Goal: Information Seeking & Learning: Learn about a topic

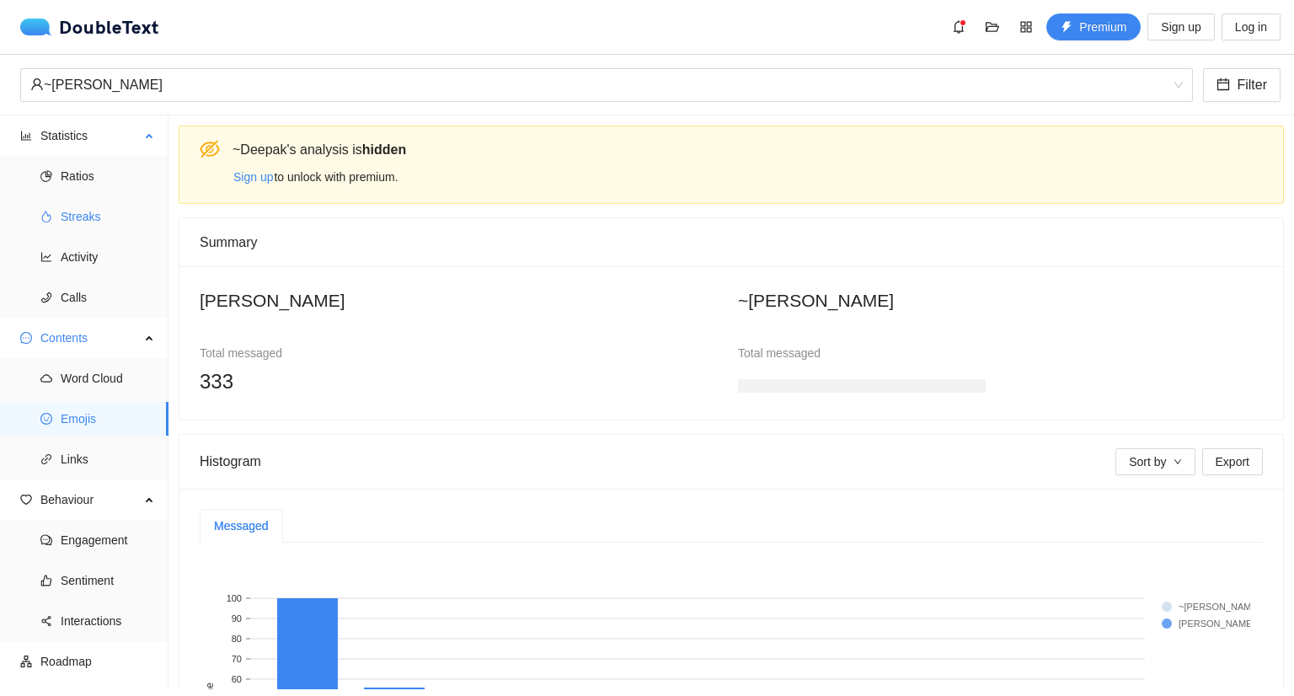
click at [93, 220] on span "Streaks" at bounding box center [108, 217] width 94 height 34
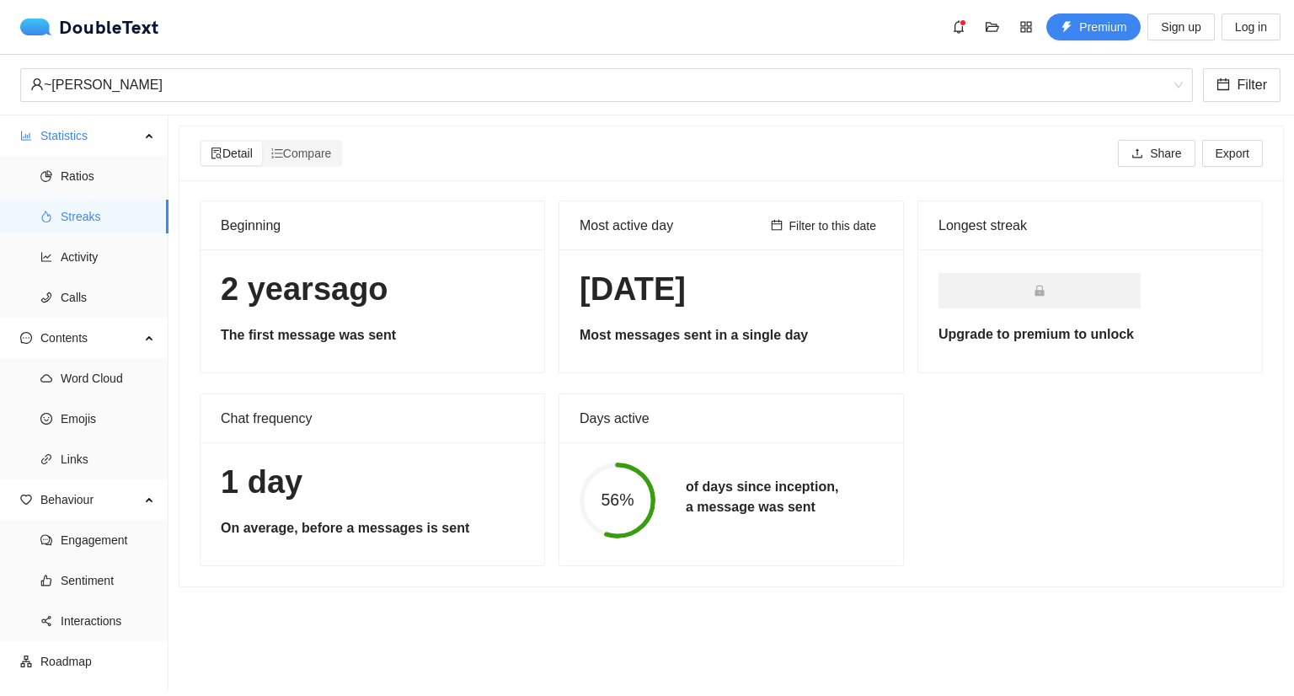
click at [532, 169] on div "Detail Compare Share Export" at bounding box center [731, 153] width 1063 height 54
drag, startPoint x: 682, startPoint y: 486, endPoint x: 814, endPoint y: 510, distance: 133.5
click at [814, 510] on h5 "of days since inception, a message was sent" at bounding box center [762, 497] width 152 height 40
copy h5 "of days since inception, a message was sent"
click at [814, 510] on h5 "of days since inception, a message was sent" at bounding box center [762, 497] width 152 height 40
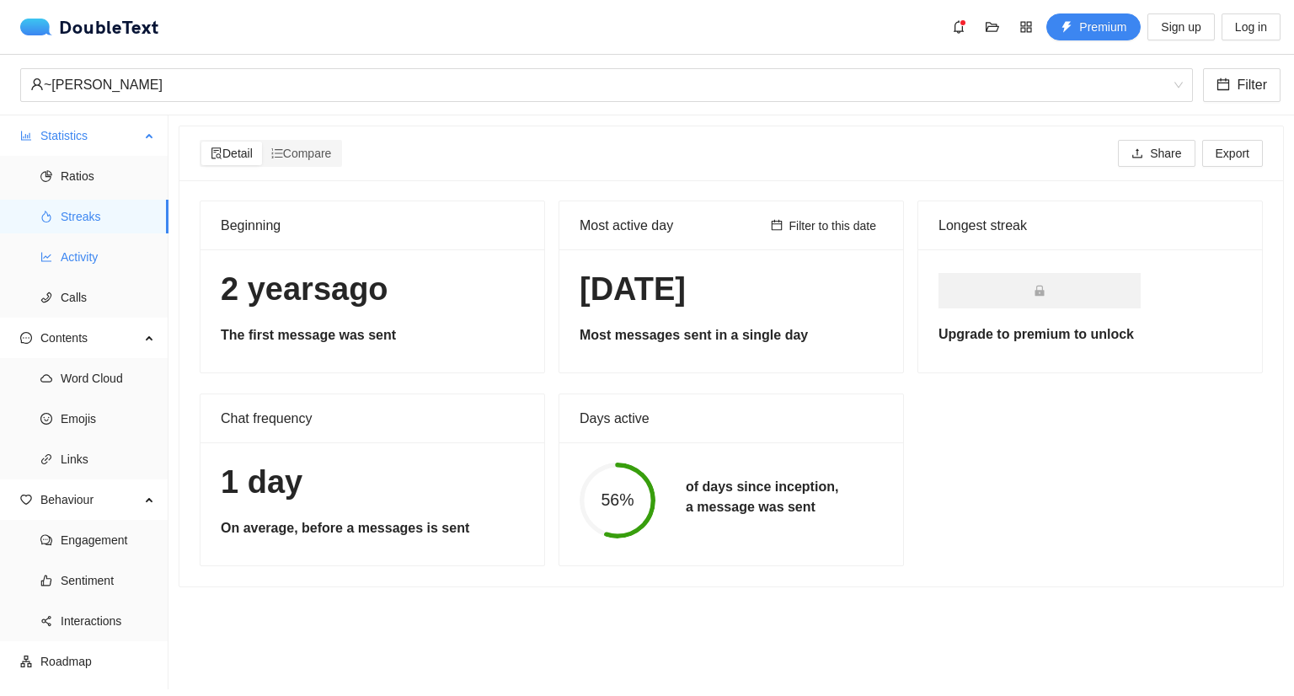
click at [80, 266] on span "Activity" at bounding box center [108, 257] width 94 height 34
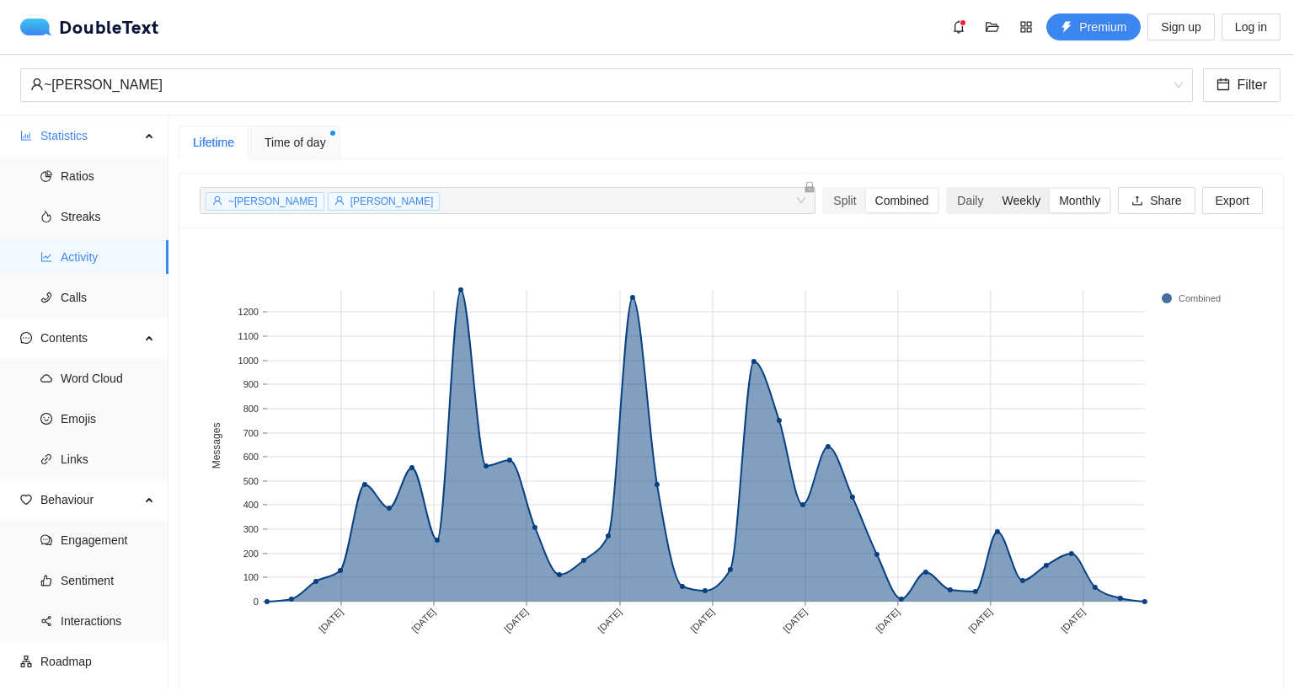
click at [1019, 205] on div "Weekly" at bounding box center [1020, 201] width 57 height 24
click at [992, 189] on input "Weekly" at bounding box center [992, 189] width 0 height 0
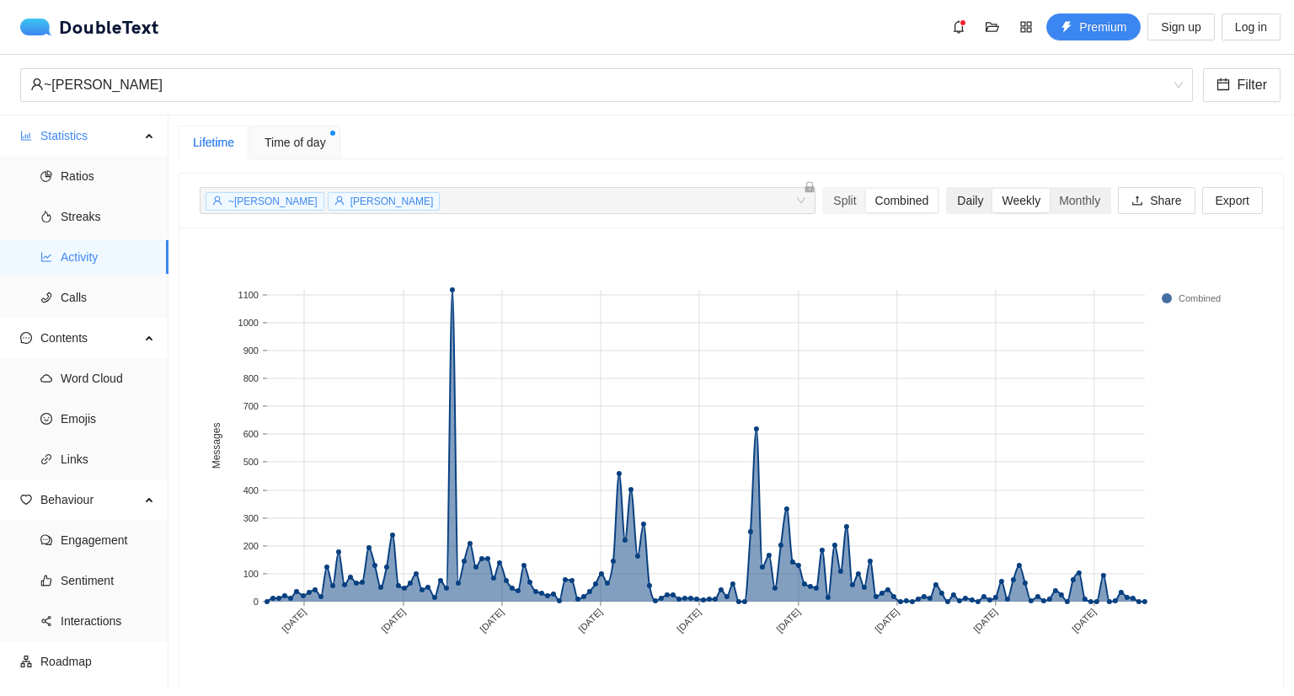
click at [948, 201] on div "Daily" at bounding box center [970, 201] width 45 height 24
click at [948, 189] on input "Daily" at bounding box center [948, 189] width 0 height 0
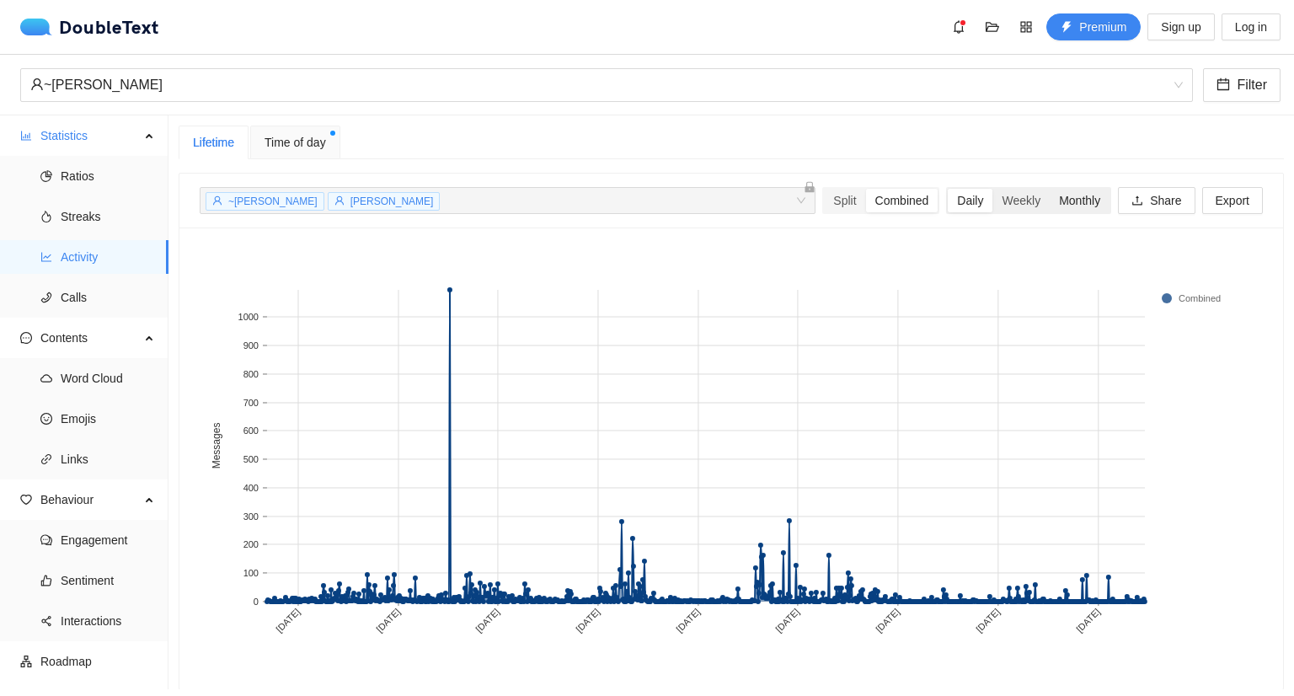
click at [1062, 193] on div "Monthly" at bounding box center [1080, 201] width 60 height 24
click at [1050, 189] on input "Monthly" at bounding box center [1050, 189] width 0 height 0
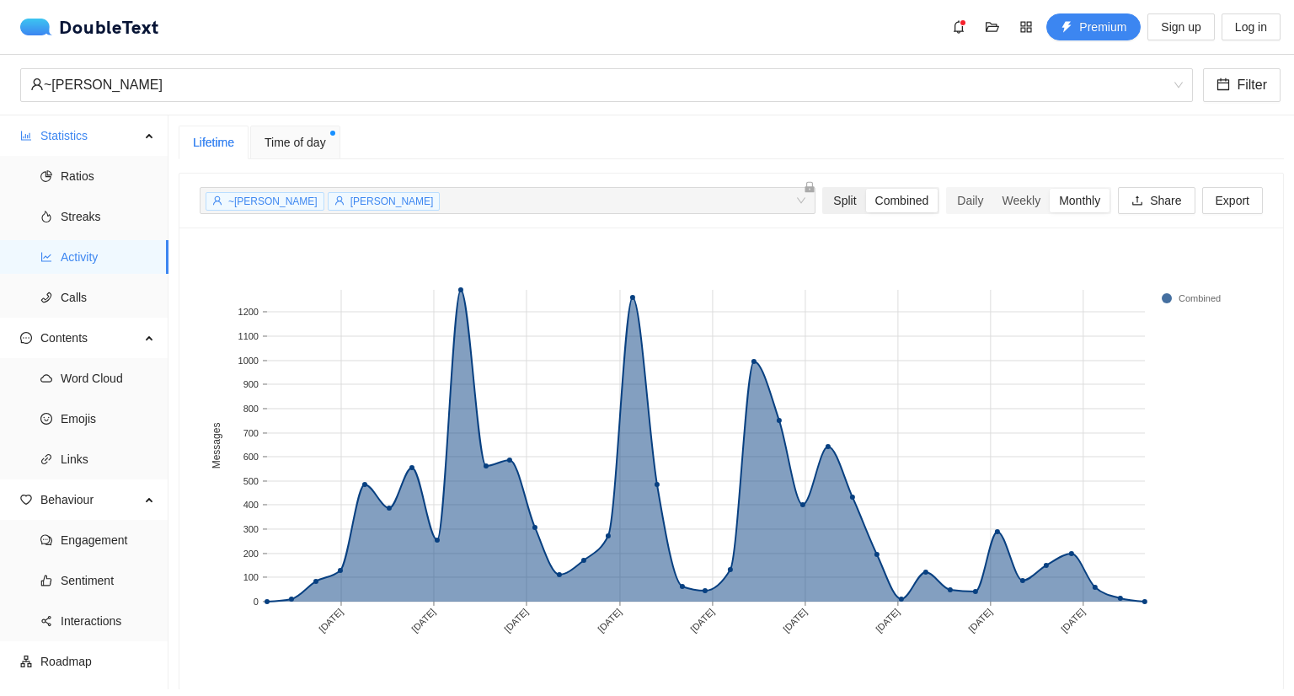
click at [832, 202] on div "Split" at bounding box center [844, 201] width 41 height 24
click at [824, 189] on input "Split" at bounding box center [824, 189] width 0 height 0
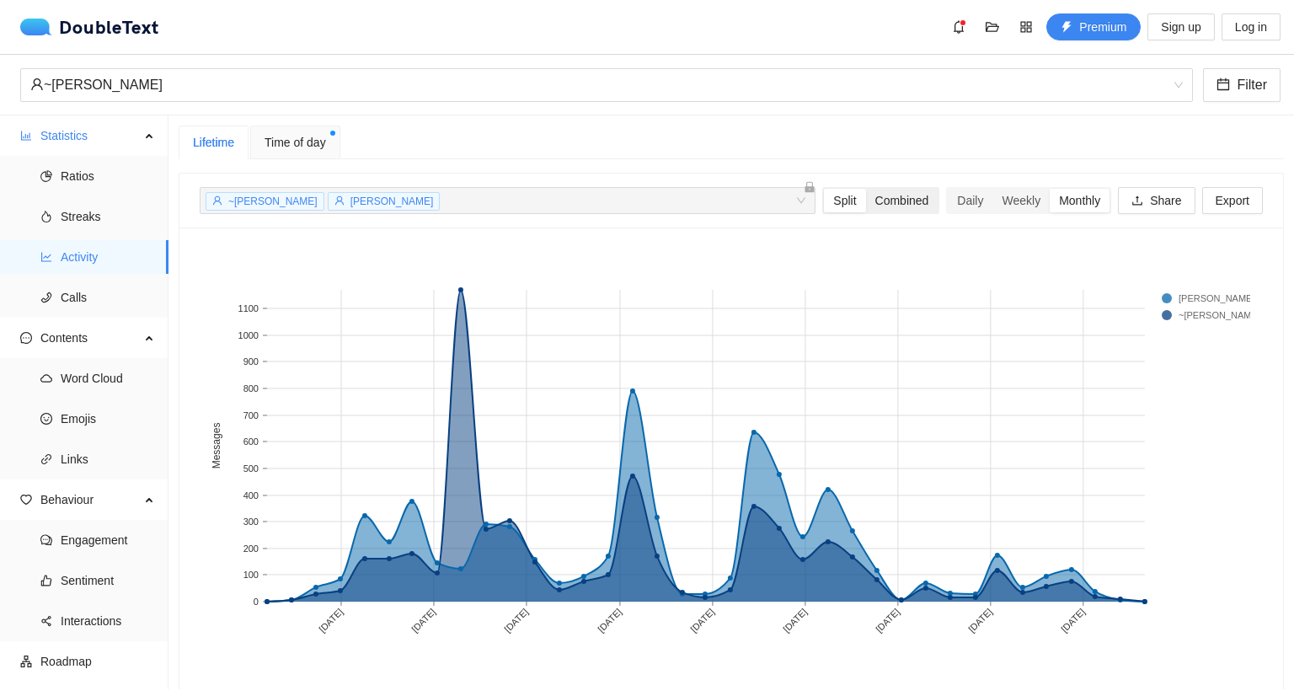
click at [879, 193] on div "Combined" at bounding box center [902, 201] width 72 height 24
click at [866, 189] on input "Combined" at bounding box center [866, 189] width 0 height 0
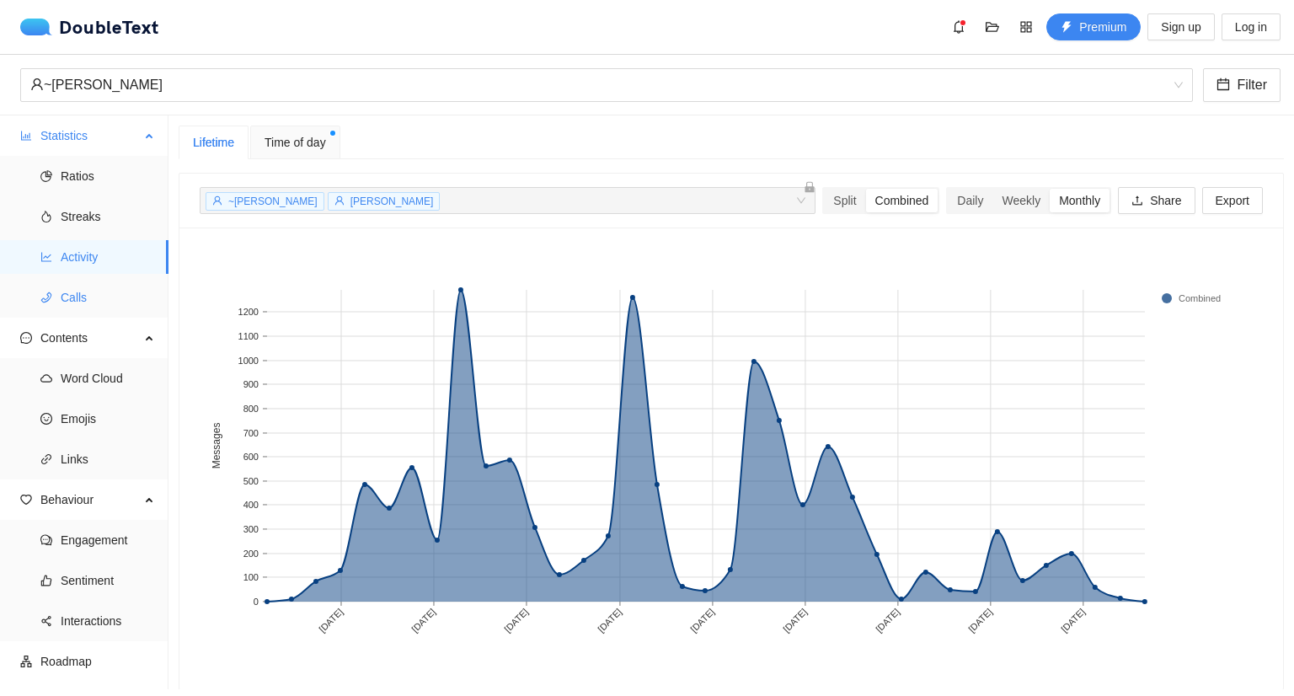
click at [94, 292] on span "Calls" at bounding box center [108, 298] width 94 height 34
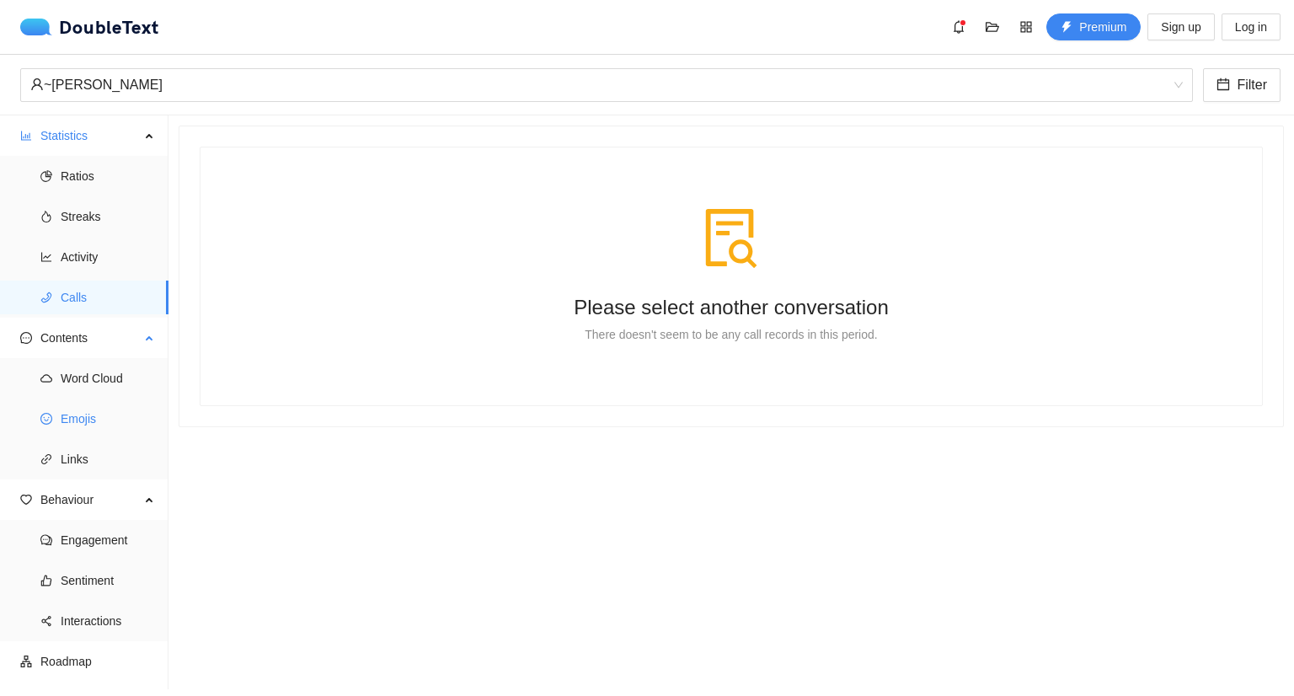
click at [108, 425] on span "Emojis" at bounding box center [108, 419] width 94 height 34
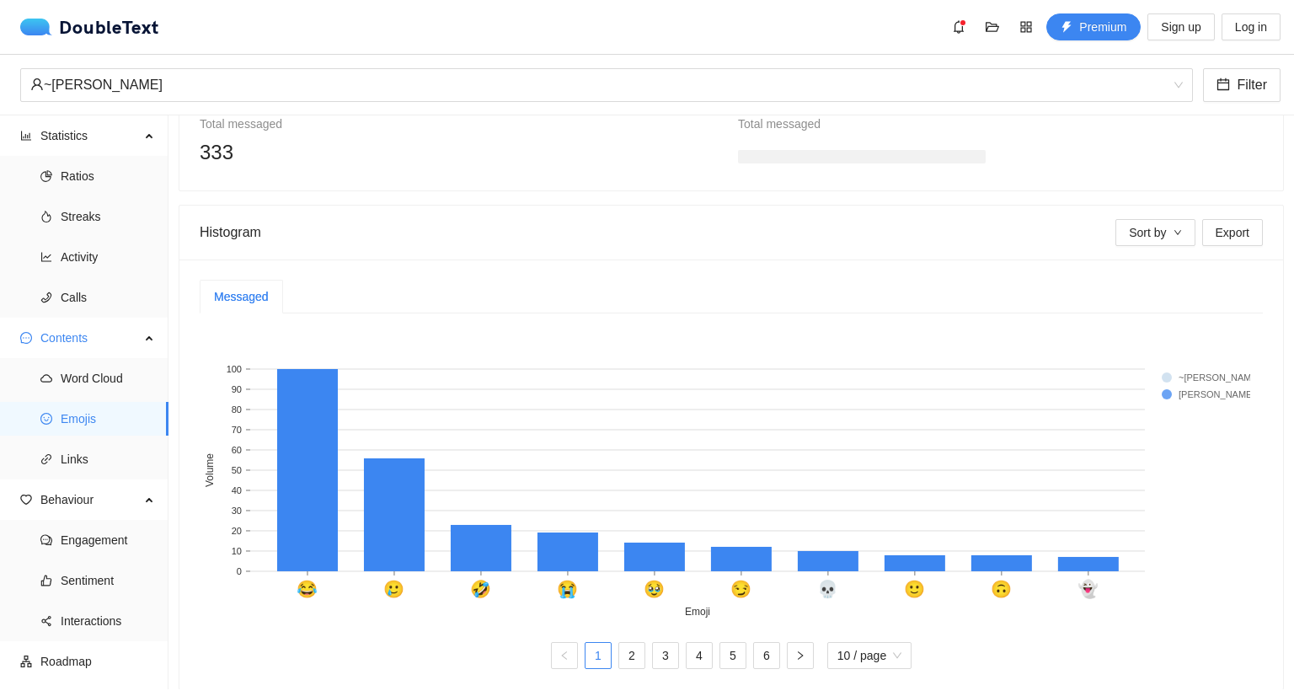
scroll to position [251, 0]
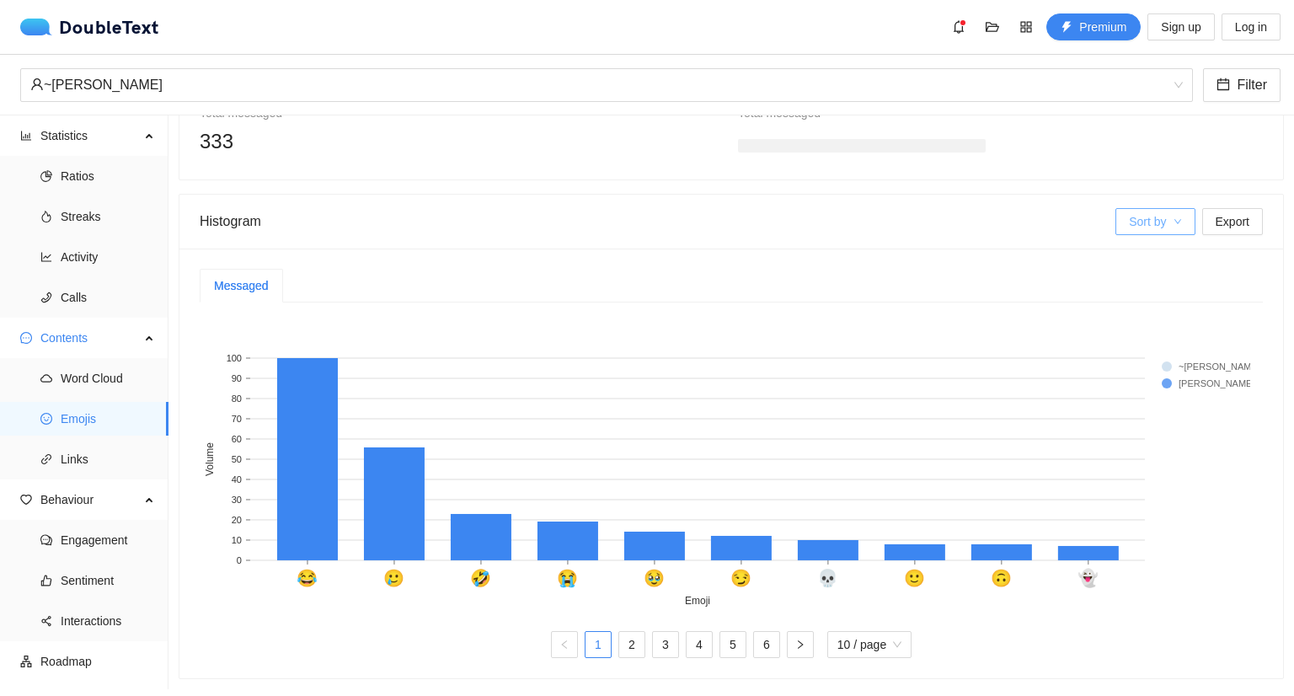
click at [1129, 212] on span "Sort by" at bounding box center [1147, 221] width 37 height 19
click at [1013, 269] on div "Messaged" at bounding box center [731, 286] width 1063 height 34
click at [1233, 212] on span "Export" at bounding box center [1233, 221] width 34 height 19
click at [826, 270] on div "Messaged" at bounding box center [731, 286] width 1063 height 34
click at [304, 568] on text "😂" at bounding box center [307, 578] width 21 height 20
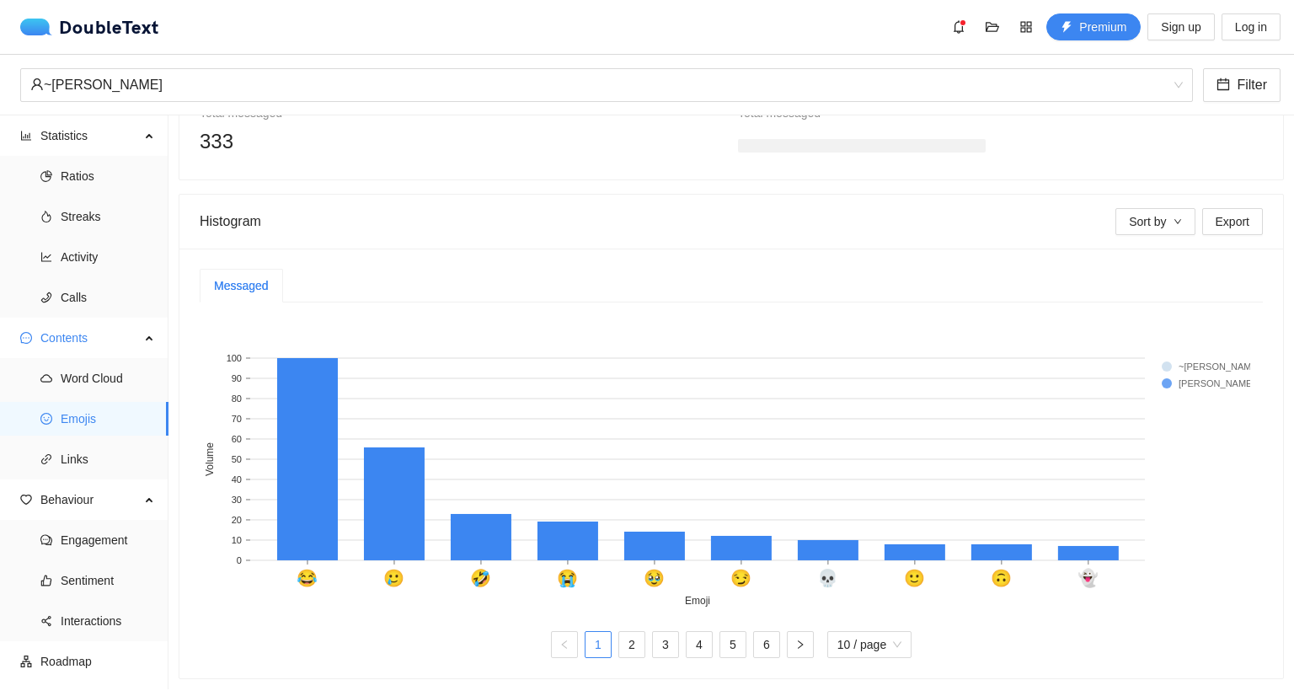
click at [304, 568] on text "😂" at bounding box center [307, 578] width 21 height 20
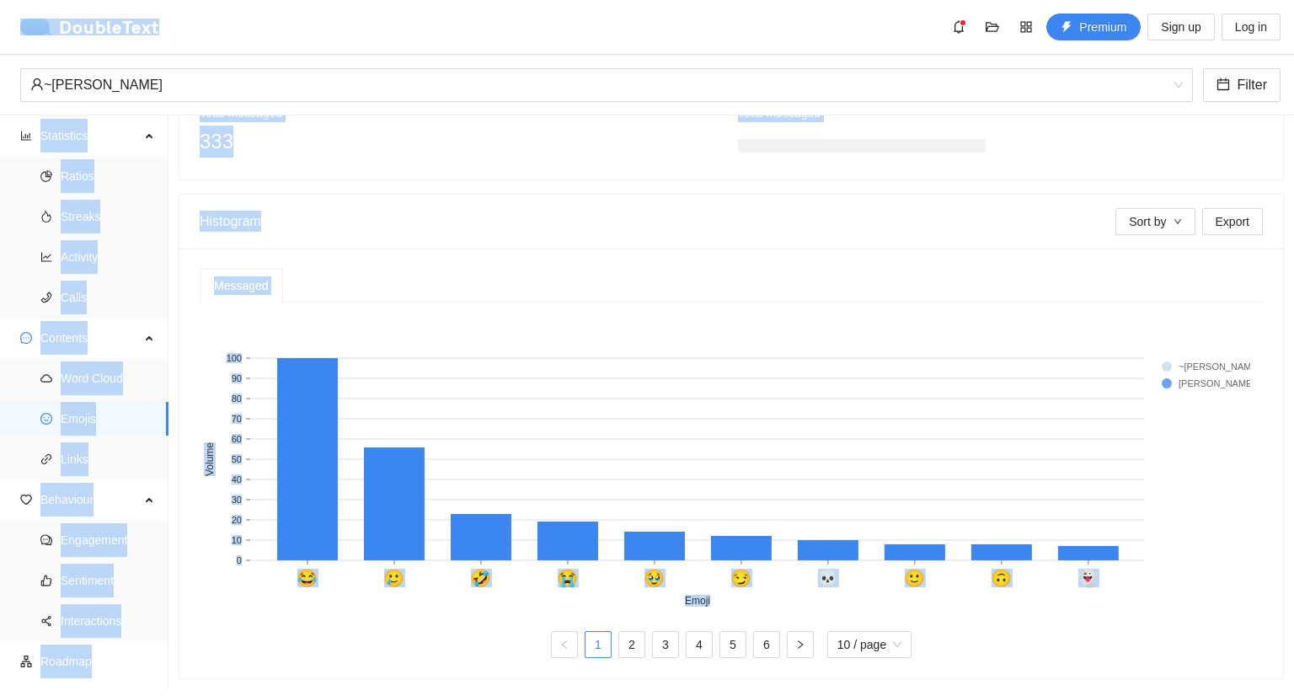
click at [304, 568] on text "😂" at bounding box center [307, 578] width 21 height 20
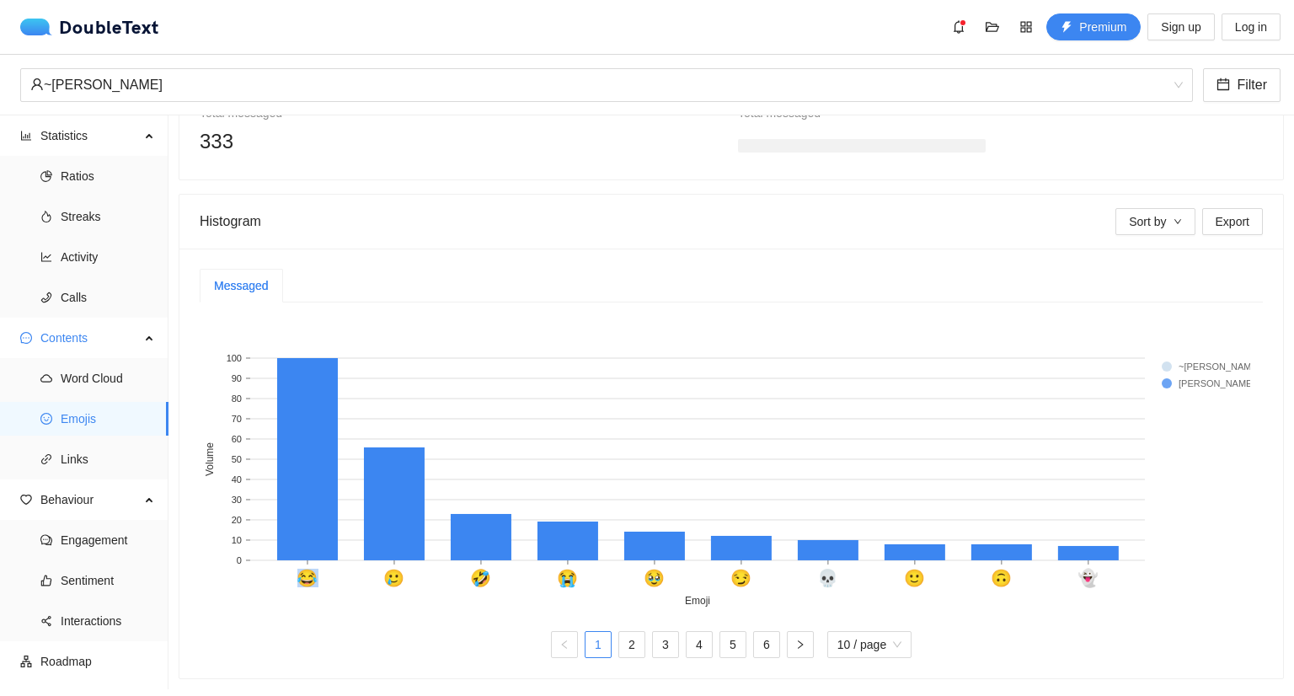
drag, startPoint x: 298, startPoint y: 567, endPoint x: 315, endPoint y: 567, distance: 16.8
click at [315, 568] on text "😂" at bounding box center [307, 578] width 21 height 20
copy text "😂"
click at [363, 579] on rect at bounding box center [725, 463] width 1051 height 295
click at [396, 570] on text "🥲" at bounding box center [394, 578] width 21 height 20
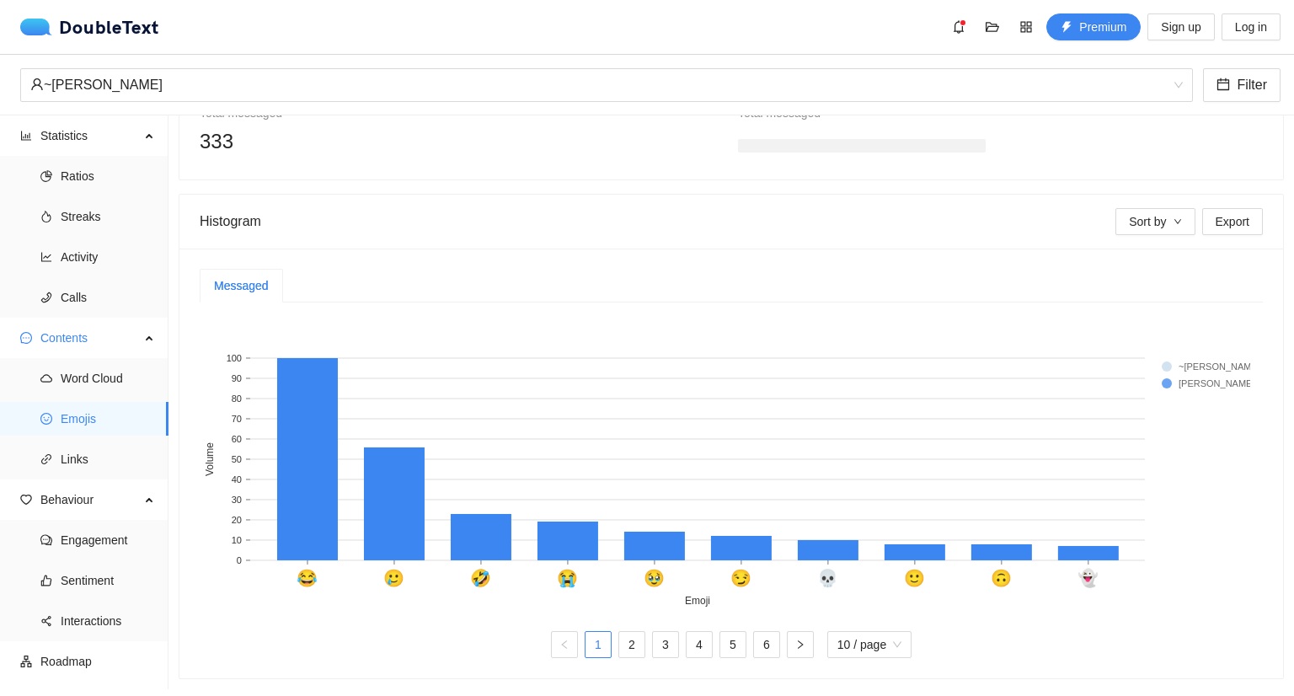
click at [396, 570] on text "🥲" at bounding box center [394, 578] width 21 height 20
drag, startPoint x: 381, startPoint y: 566, endPoint x: 398, endPoint y: 568, distance: 16.9
click at [398, 568] on icon "😂 🥲 🤣 😭 🥹 😏 💀 🙂 🙃 👻 Emoji 0 10 20 30 40 50 60 70 80 90 100 Volume ~[PERSON_NAME…" at bounding box center [725, 463] width 1051 height 295
click at [398, 568] on text "🥲" at bounding box center [394, 578] width 21 height 20
drag, startPoint x: 384, startPoint y: 568, endPoint x: 402, endPoint y: 570, distance: 17.9
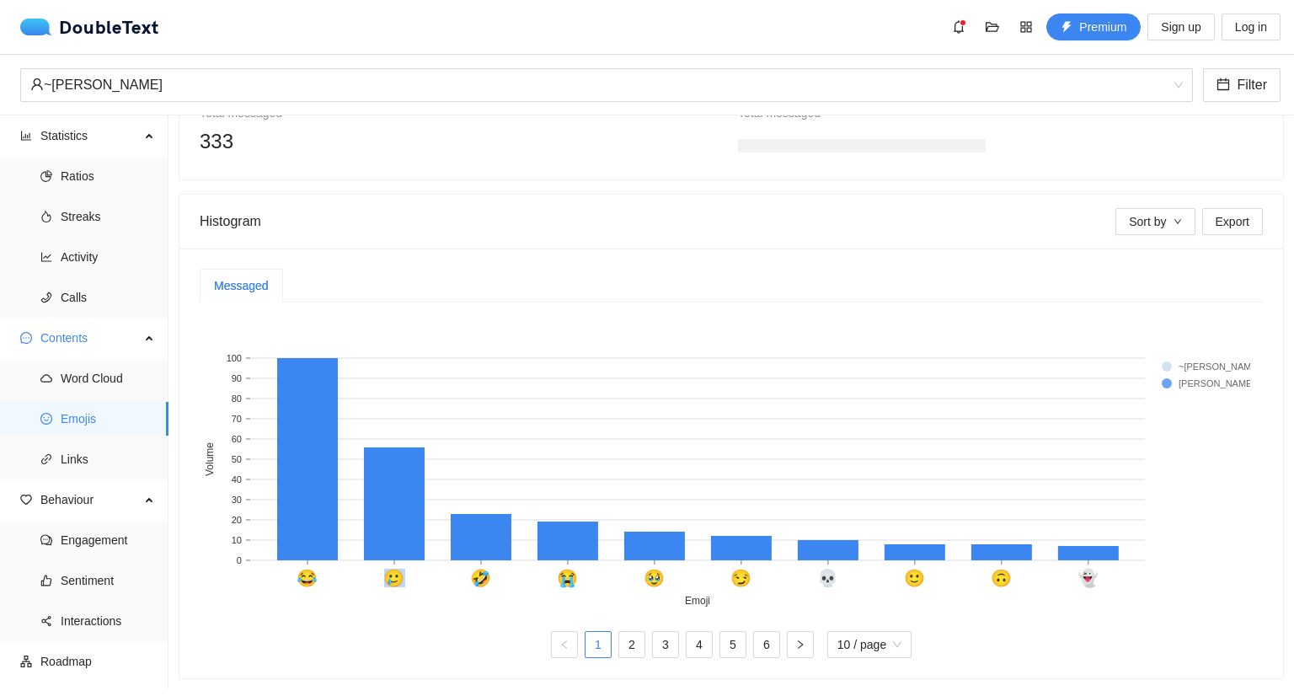
click at [402, 570] on text "🥲" at bounding box center [394, 578] width 21 height 20
copy text "🥲"
drag, startPoint x: 473, startPoint y: 575, endPoint x: 491, endPoint y: 574, distance: 18.6
click at [491, 574] on text "🤣" at bounding box center [481, 578] width 21 height 20
copy text "🤣"
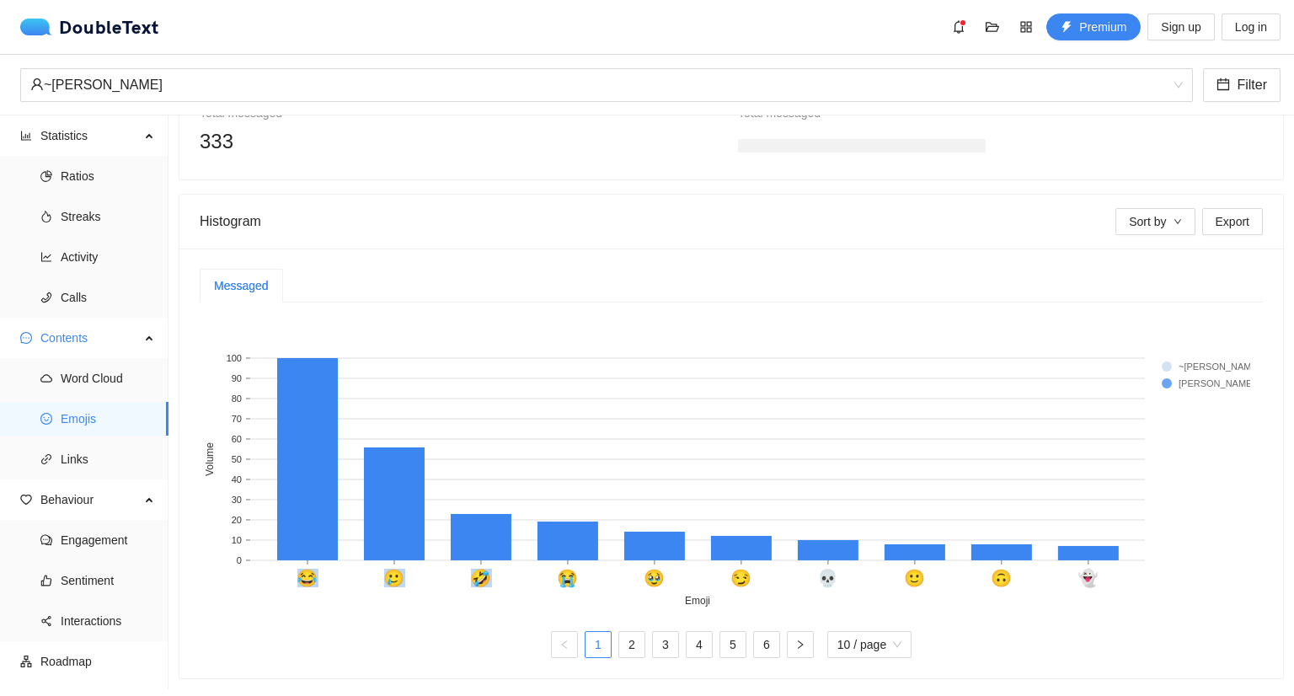
drag, startPoint x: 563, startPoint y: 570, endPoint x: 586, endPoint y: 570, distance: 22.8
click at [586, 570] on icon "😂 🥲 🤣 😭 🥹 😏 💀 🙂 🙃 👻 Emoji 0 10 20 30 40 50 60 70 80 90 100 Volume ~[PERSON_NAME…" at bounding box center [725, 463] width 1051 height 295
click at [559, 574] on text "😭" at bounding box center [568, 578] width 21 height 20
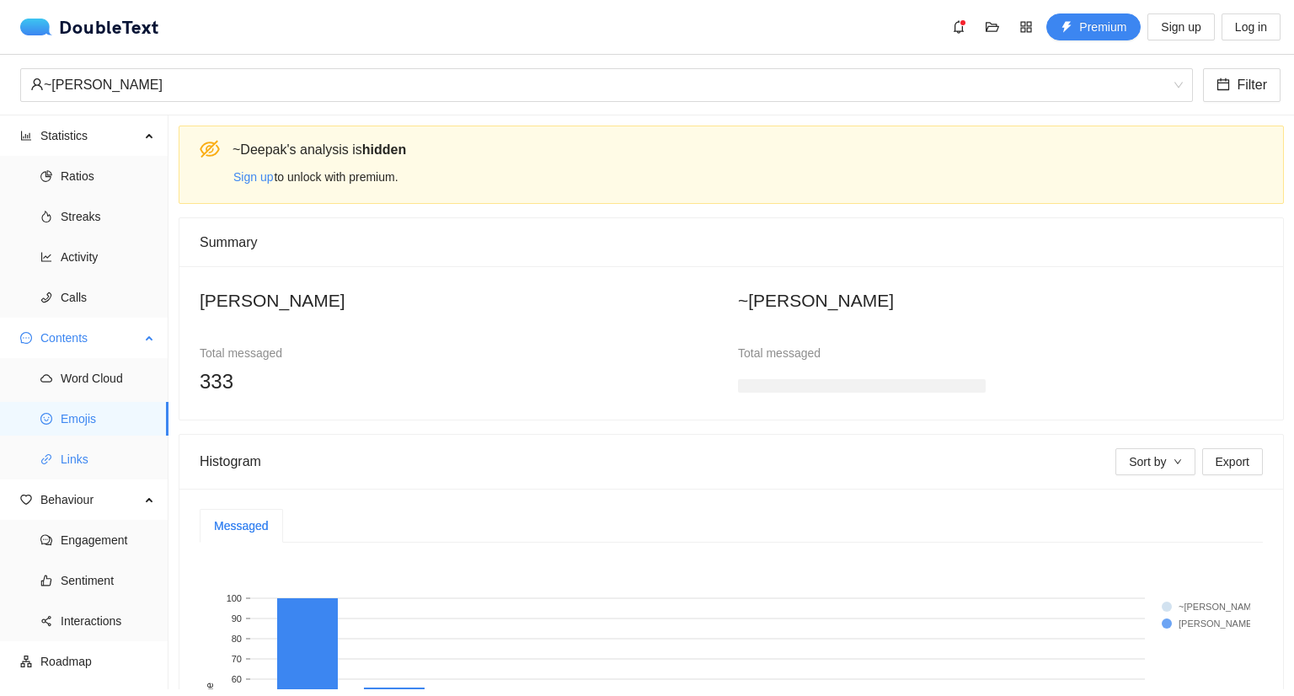
click at [109, 466] on span "Links" at bounding box center [108, 459] width 94 height 34
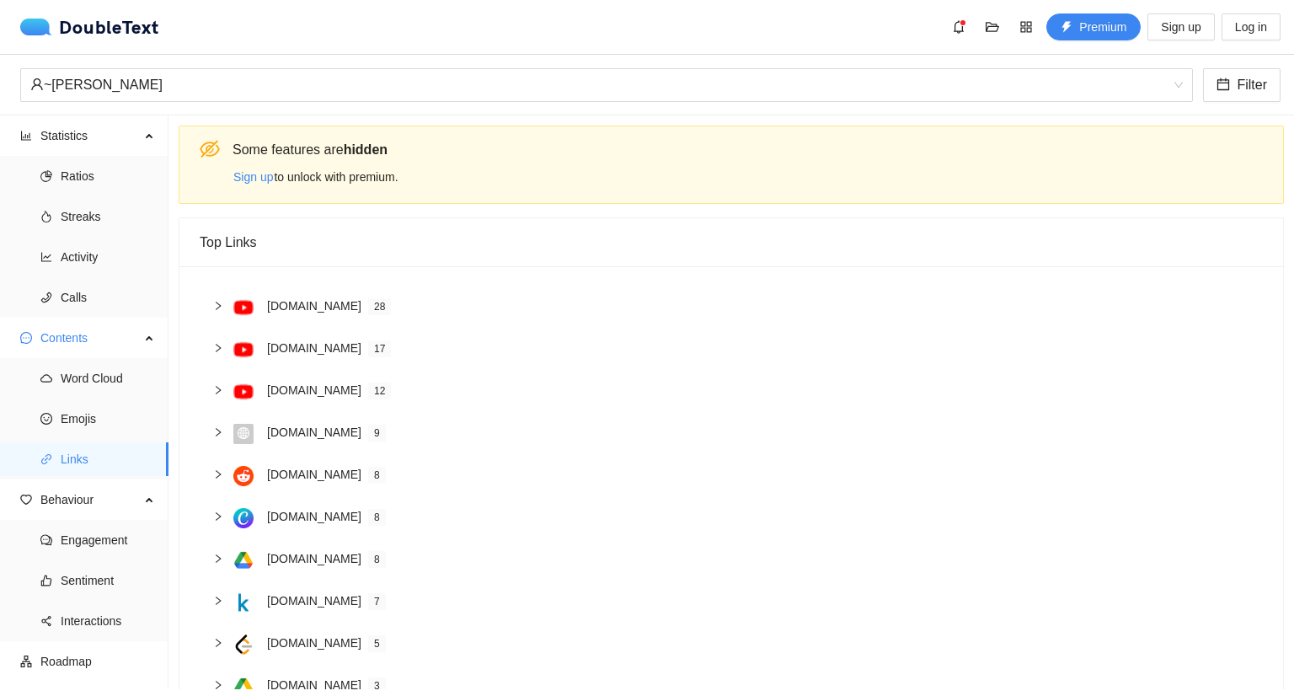
click at [217, 303] on icon "right" at bounding box center [218, 306] width 5 height 8
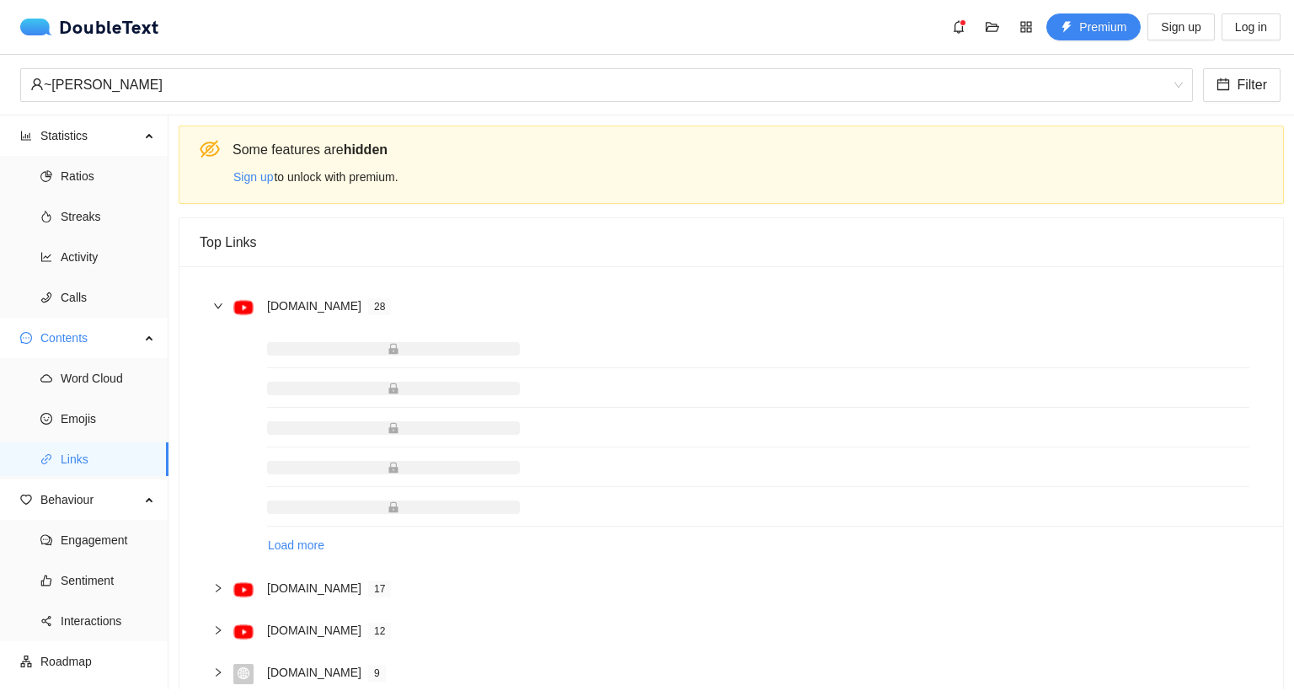
click at [217, 303] on icon "right" at bounding box center [218, 306] width 10 height 10
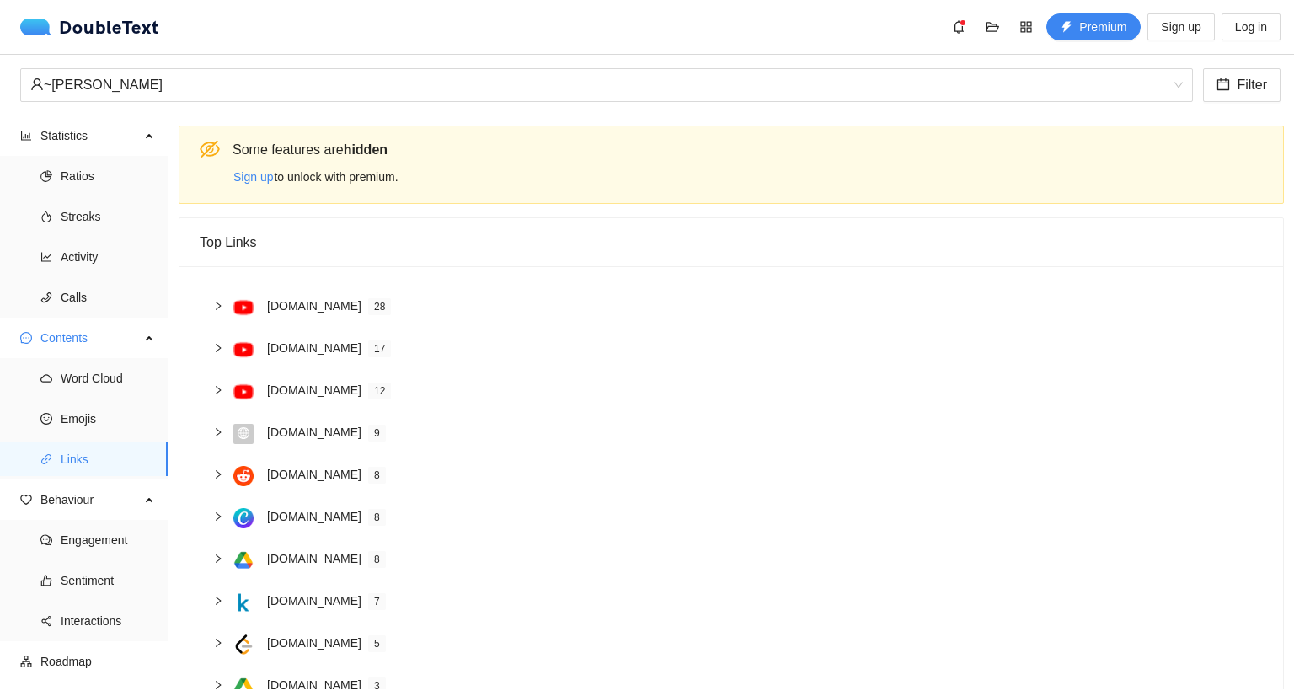
click at [217, 350] on icon "right" at bounding box center [218, 348] width 10 height 10
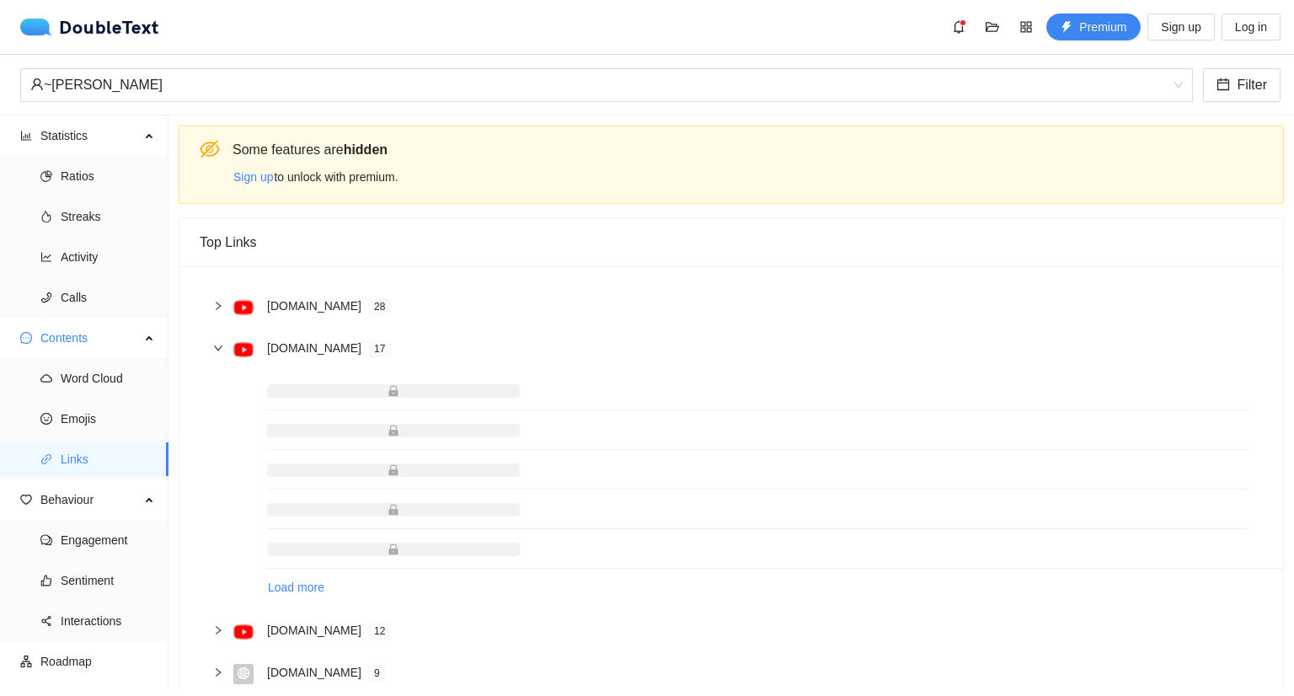
click at [217, 350] on icon "right" at bounding box center [218, 347] width 8 height 5
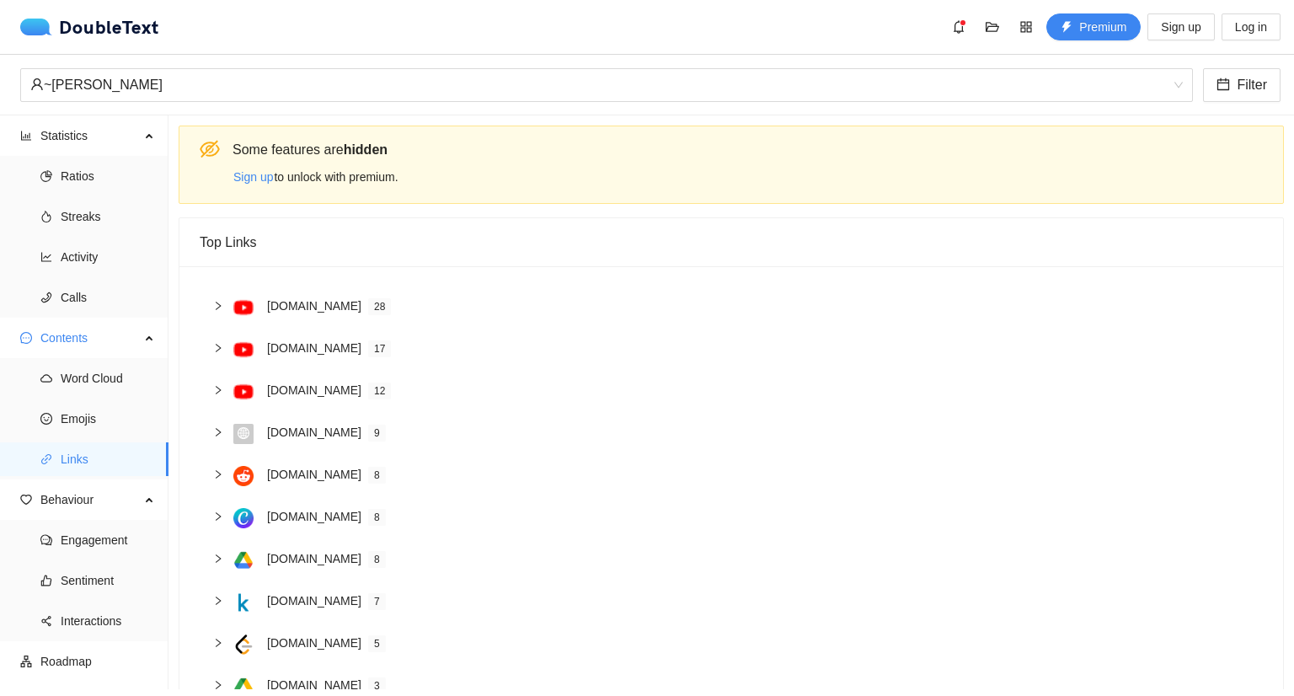
scroll to position [102, 0]
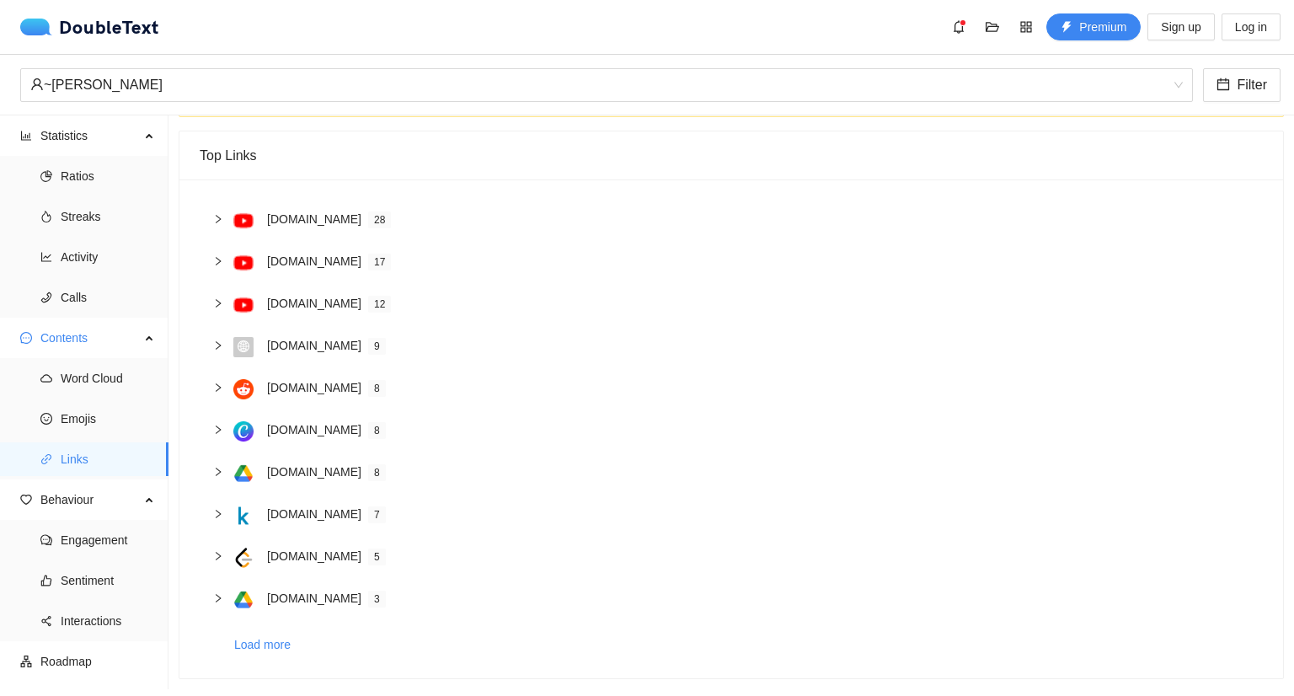
click at [220, 298] on icon "right" at bounding box center [218, 303] width 10 height 10
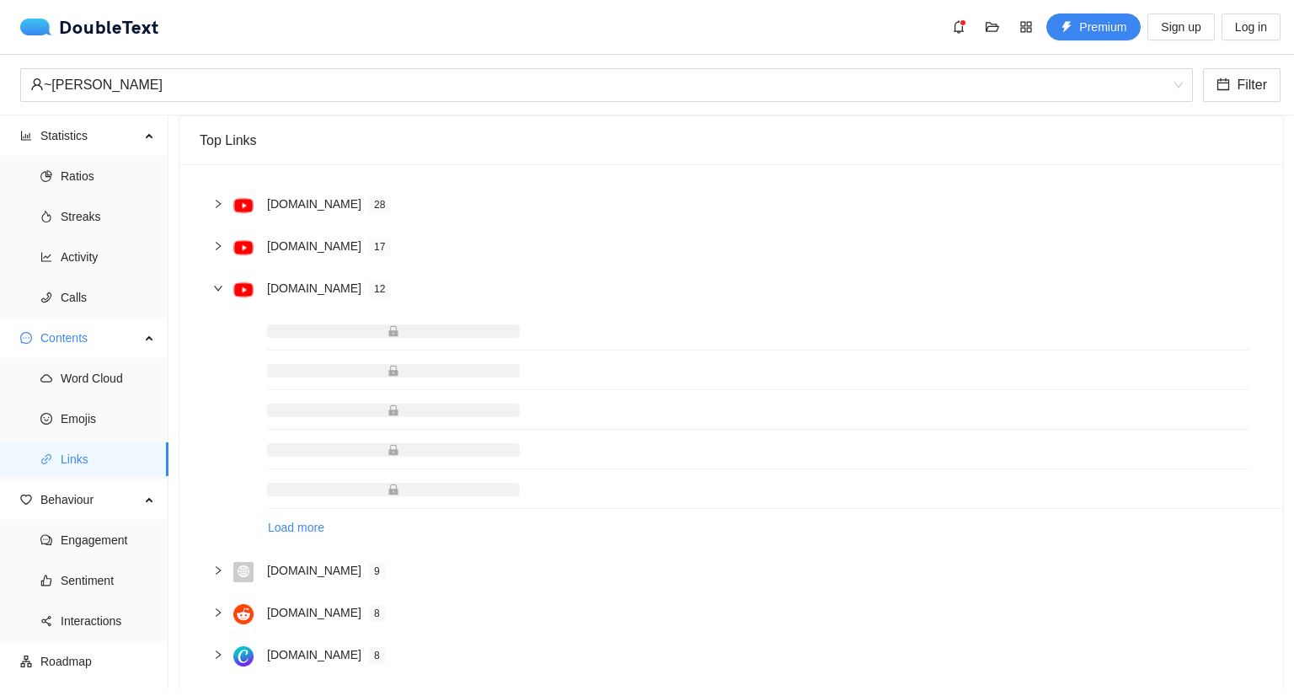
click at [220, 289] on icon "right" at bounding box center [218, 288] width 10 height 10
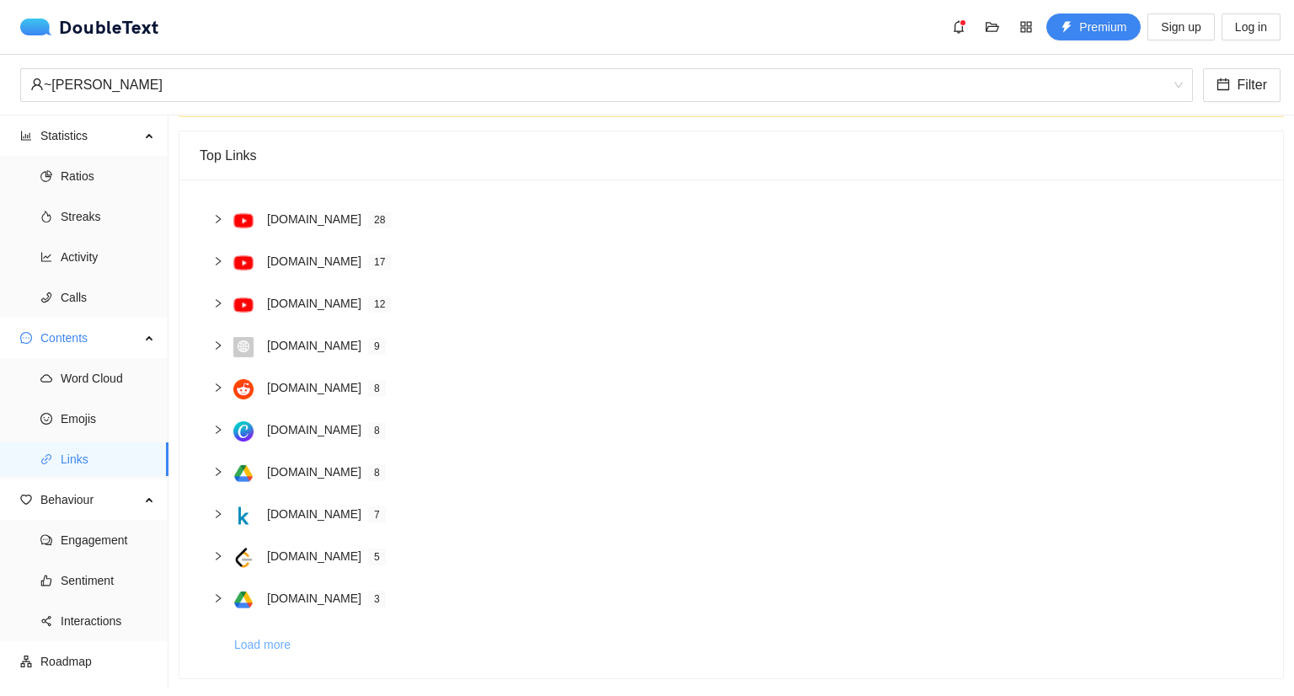
click at [271, 635] on span "Load more" at bounding box center [262, 644] width 56 height 19
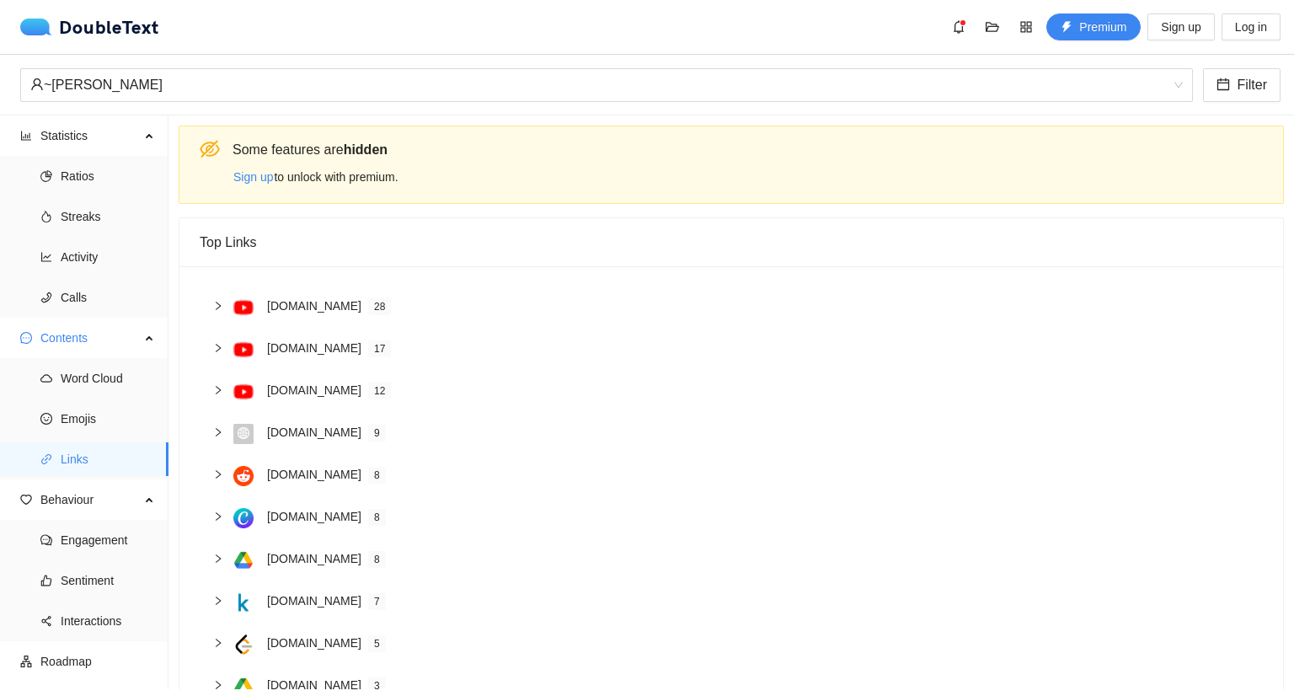
scroll to position [527, 0]
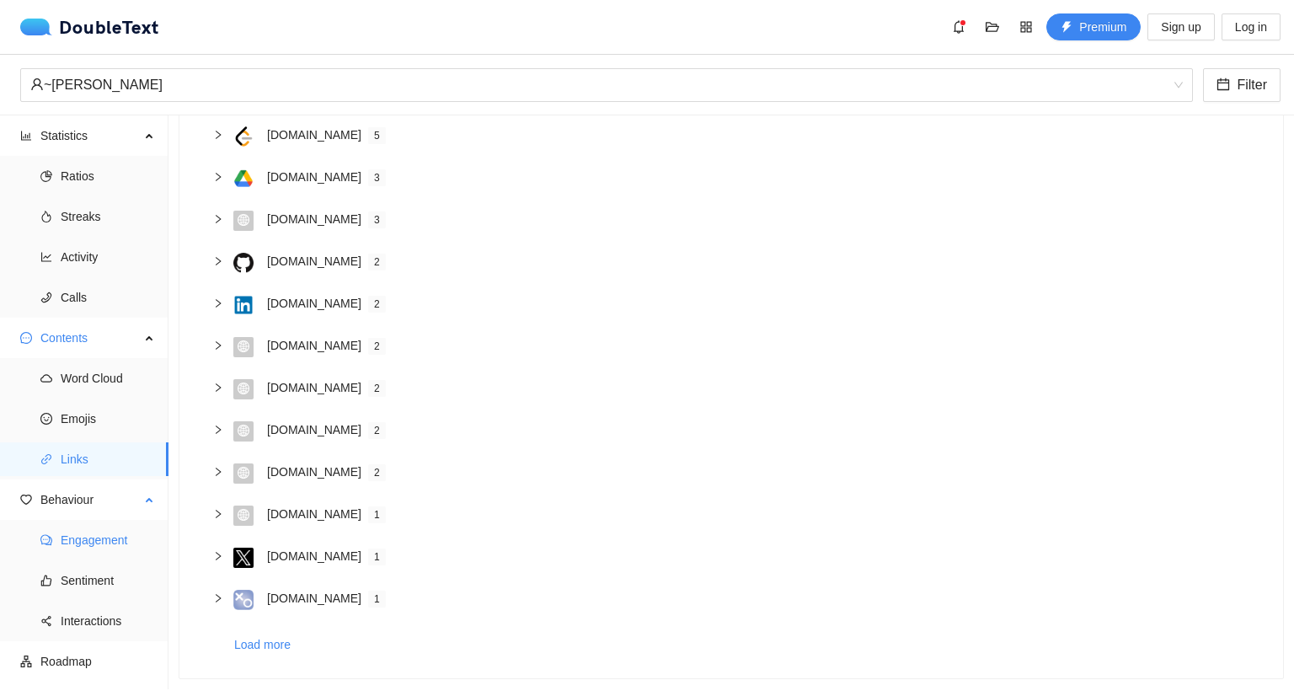
click at [113, 554] on span "Engagement" at bounding box center [108, 540] width 94 height 34
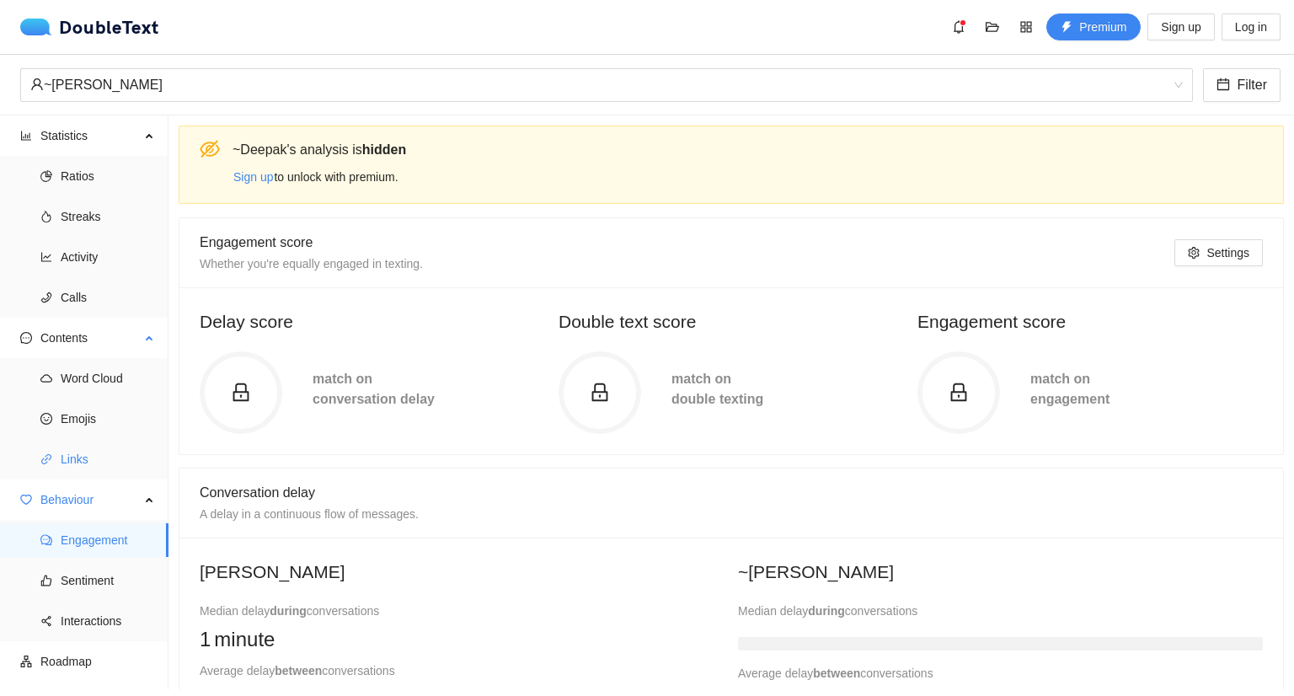
click at [78, 463] on span "Links" at bounding box center [108, 459] width 94 height 34
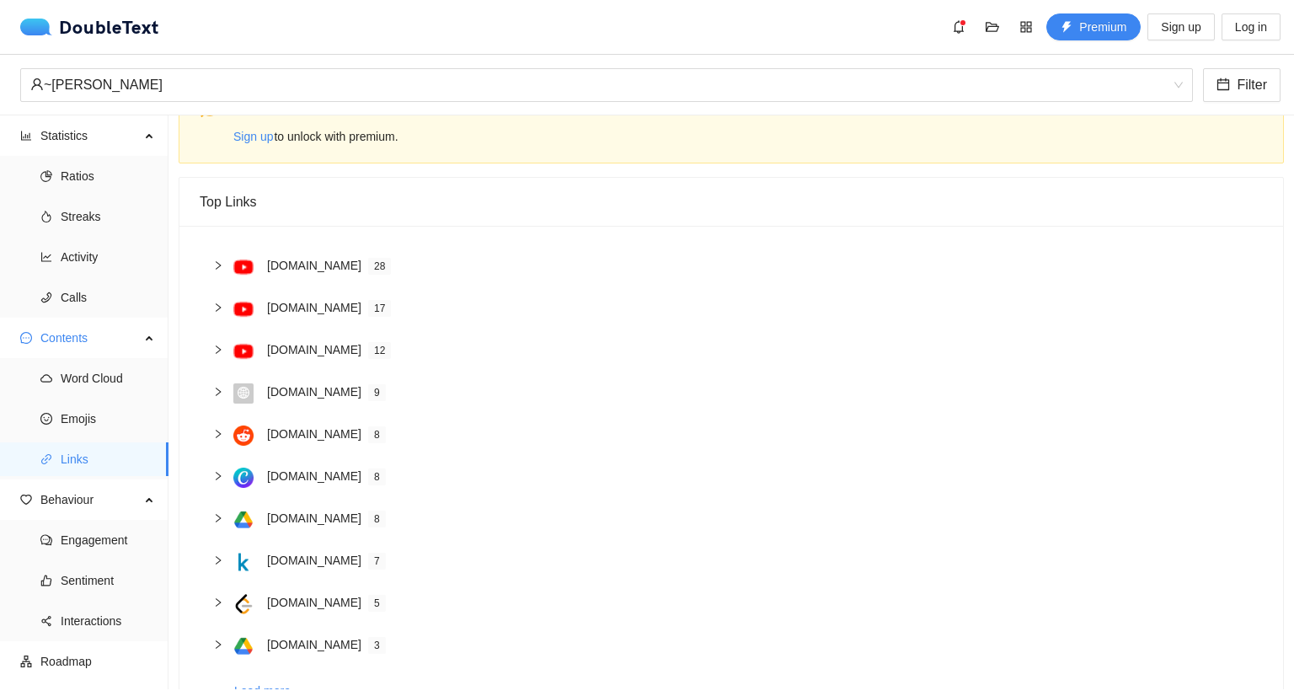
scroll to position [102, 0]
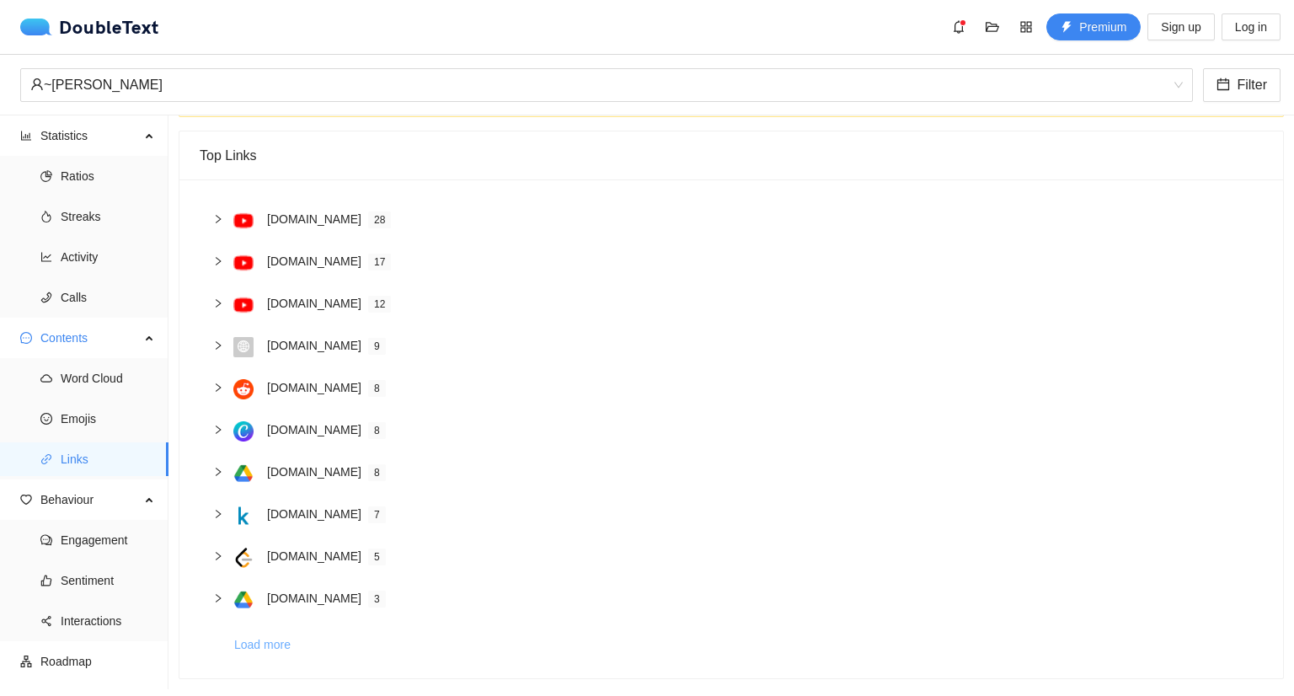
click at [266, 643] on button "Load more" at bounding box center [268, 644] width 71 height 27
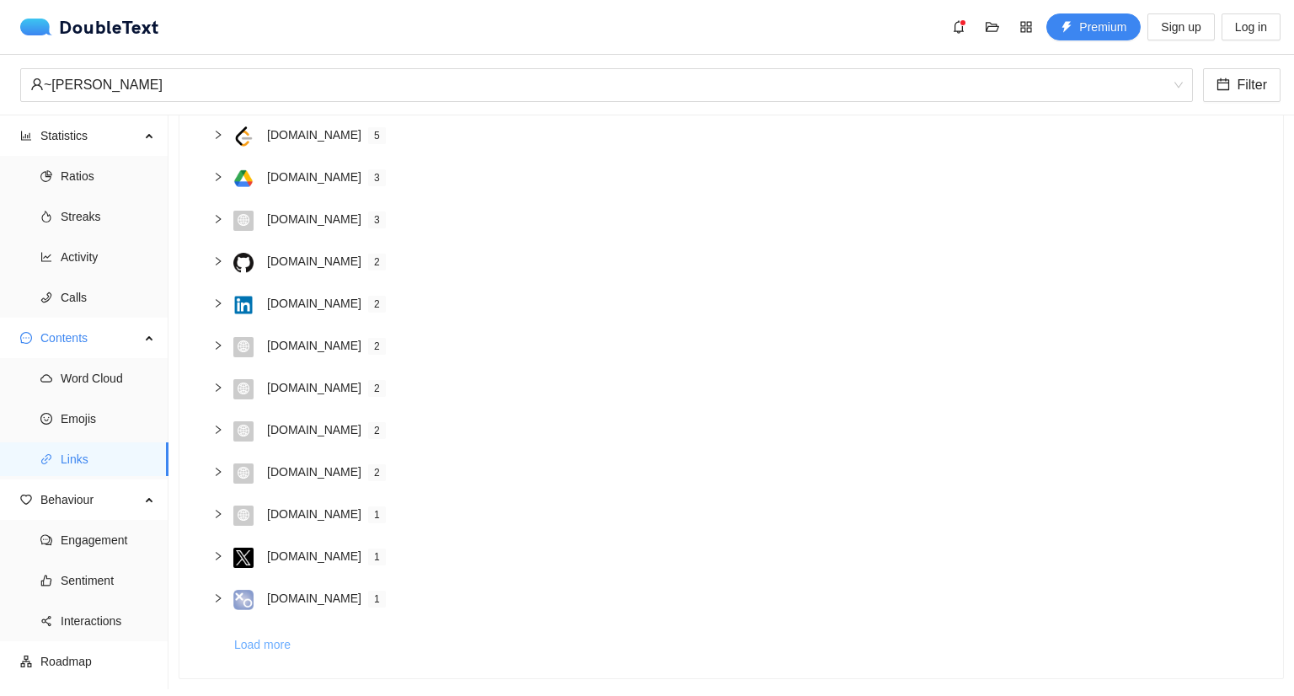
click at [270, 635] on span "Load more" at bounding box center [262, 644] width 56 height 19
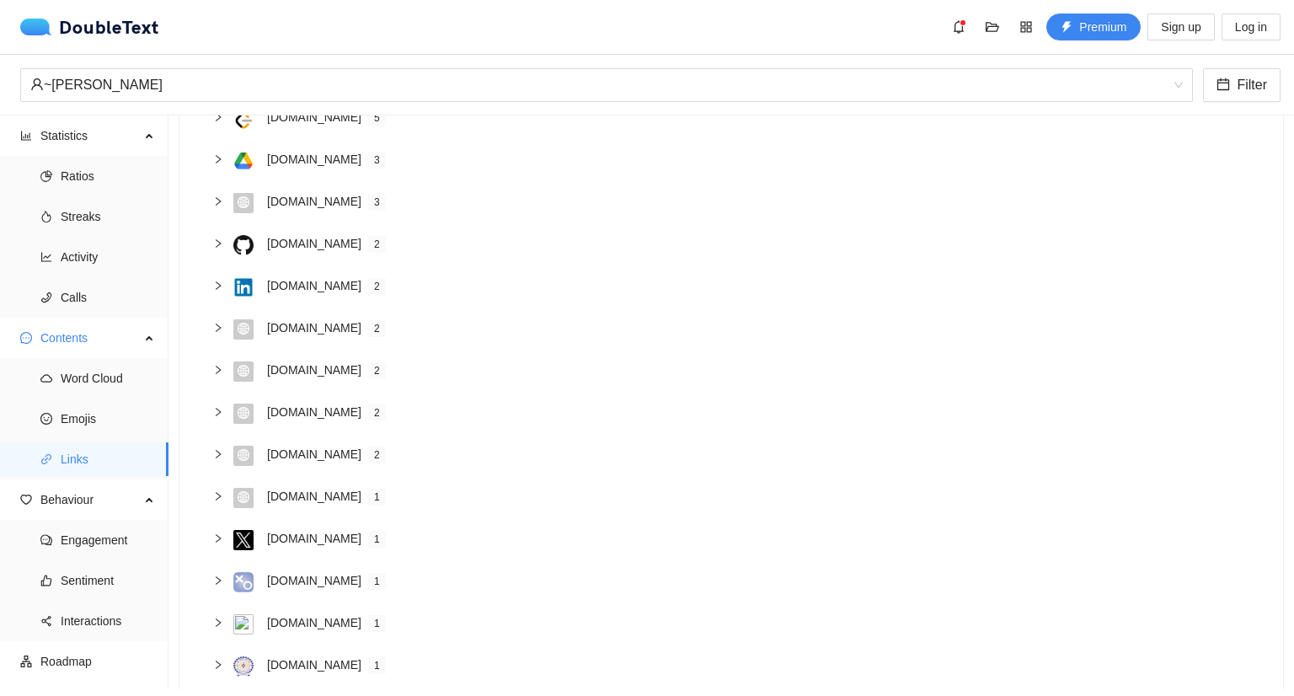
scroll to position [951, 0]
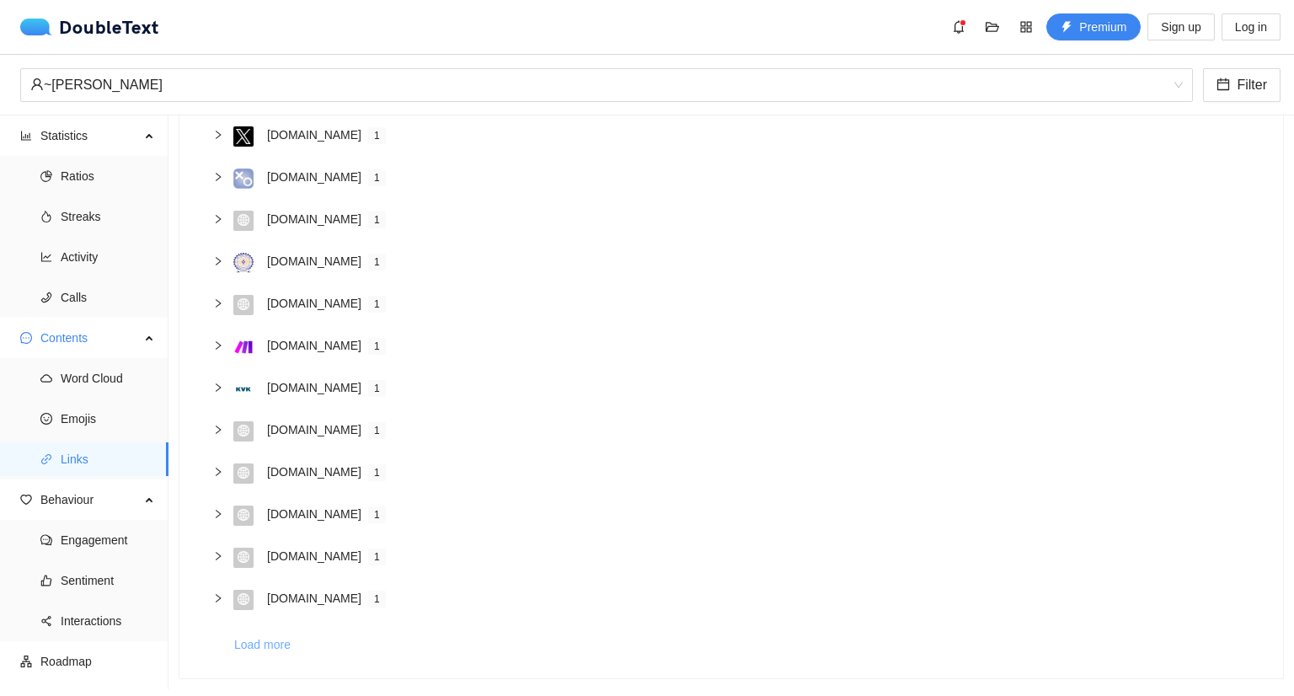
click at [286, 635] on span "Load more" at bounding box center [262, 644] width 56 height 19
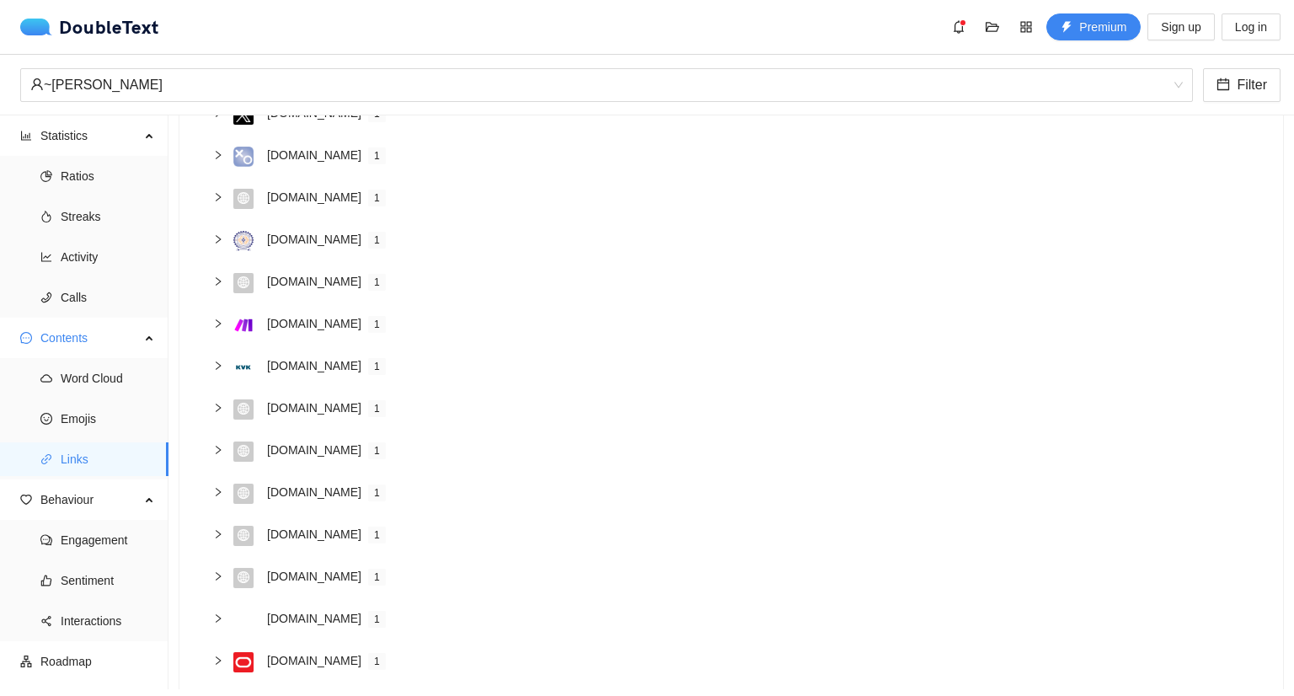
scroll to position [1376, 0]
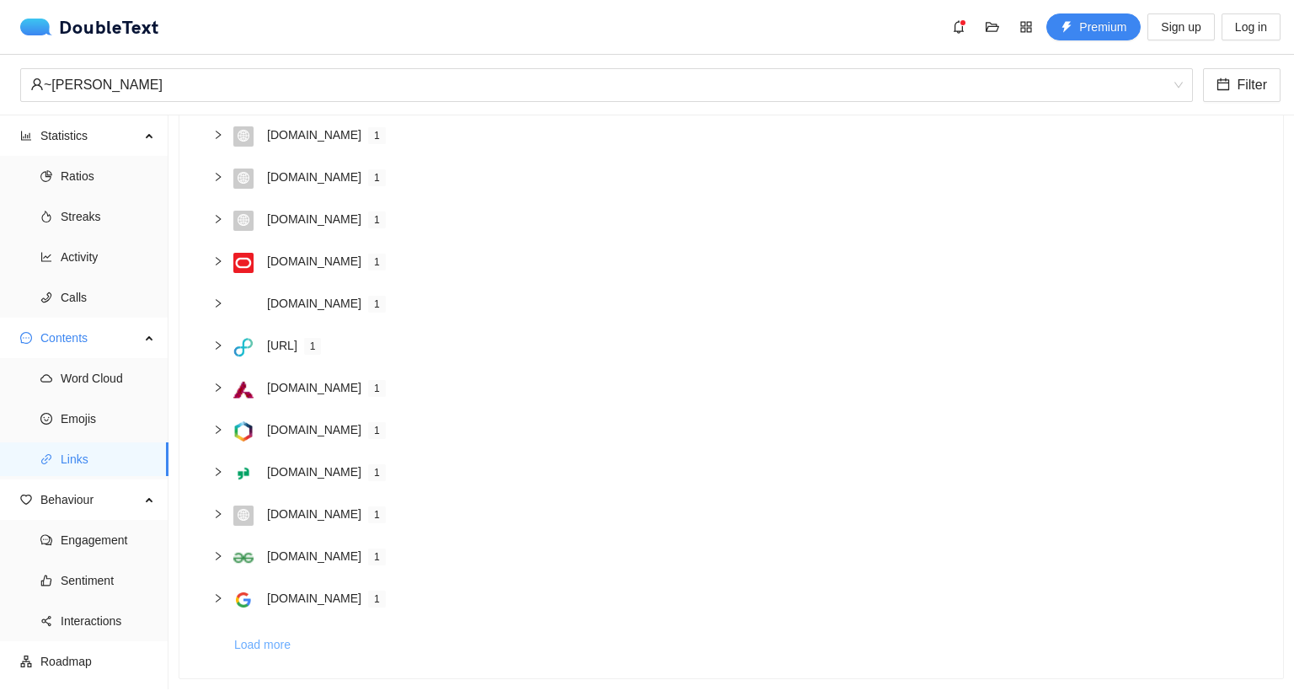
click at [287, 635] on span "Load more" at bounding box center [262, 644] width 56 height 19
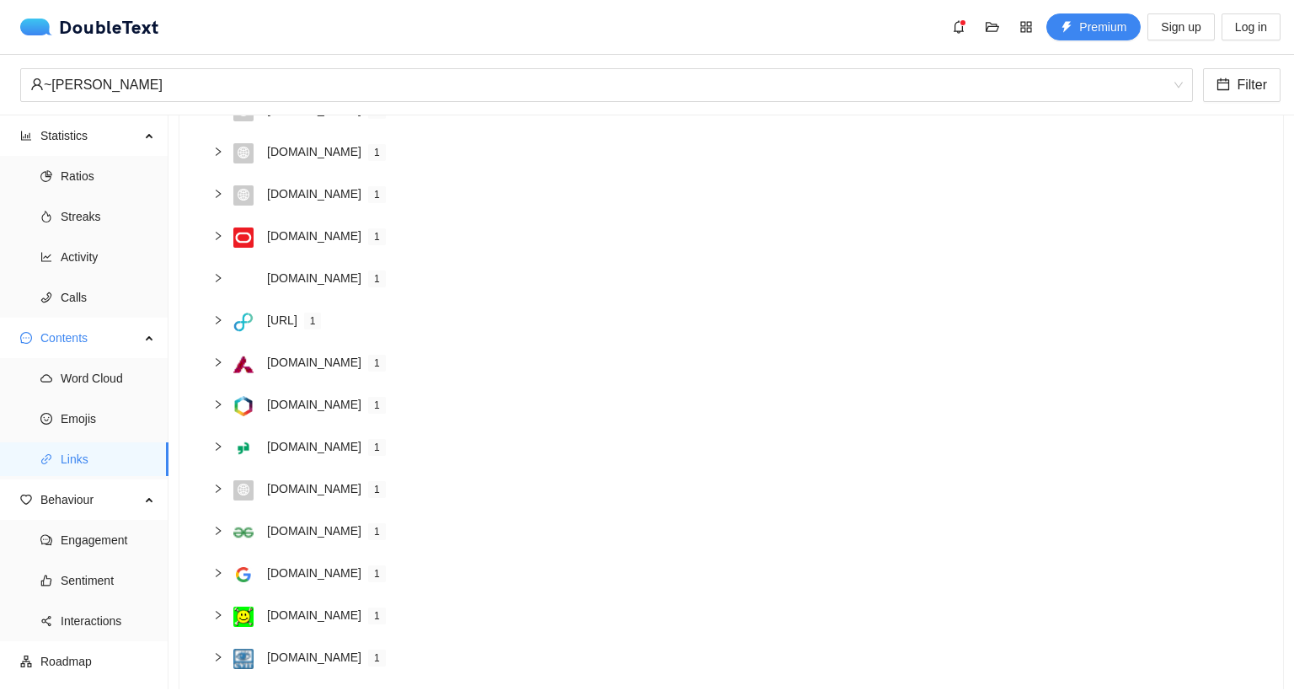
scroll to position [1800, 0]
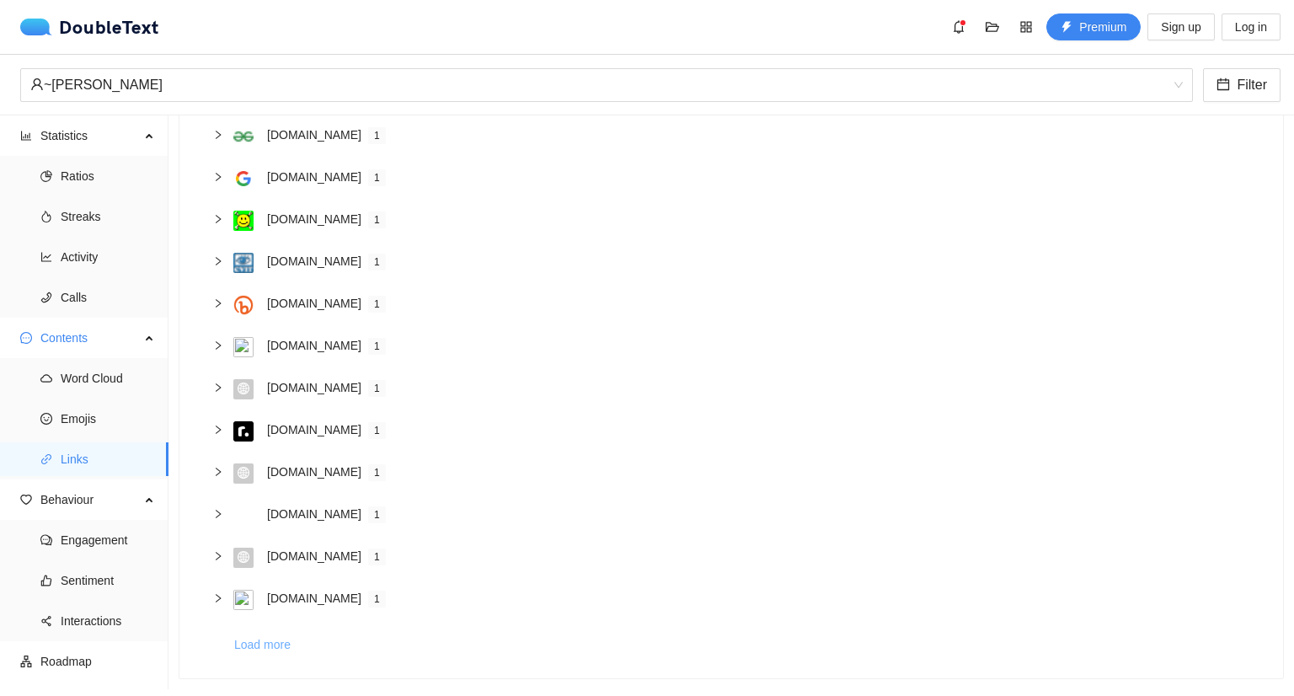
click at [295, 634] on button "Load more" at bounding box center [268, 644] width 71 height 27
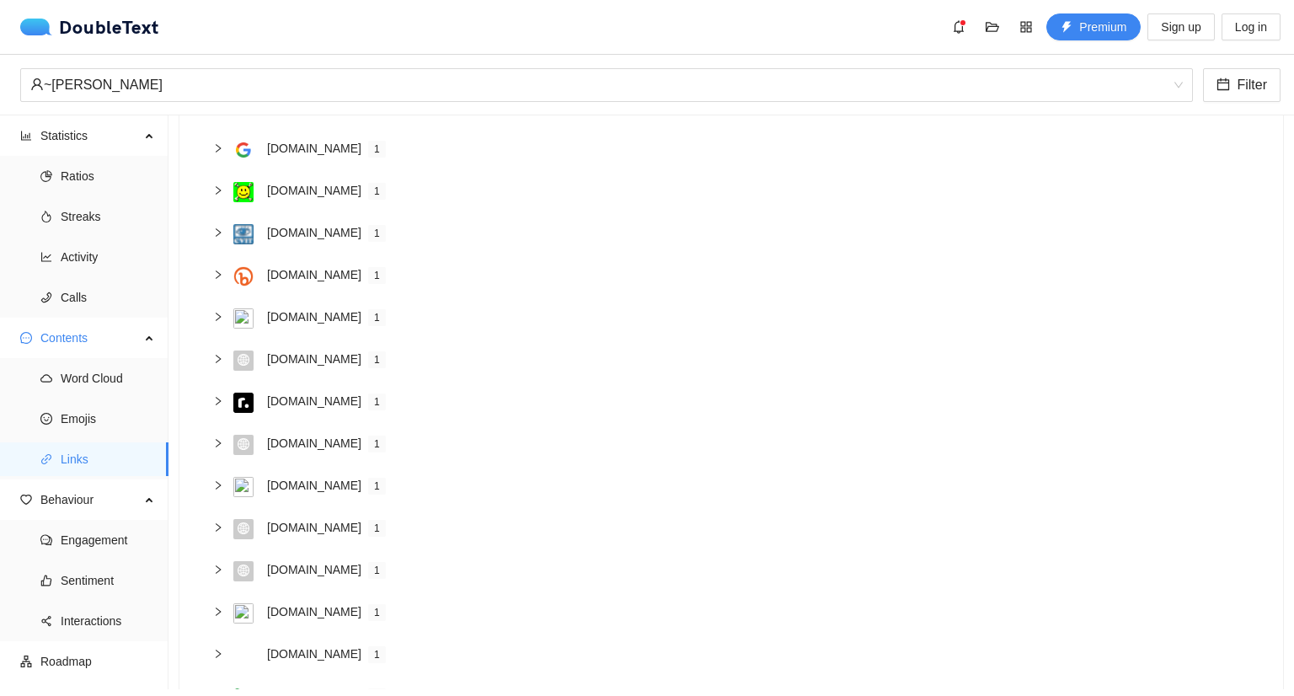
scroll to position [2225, 0]
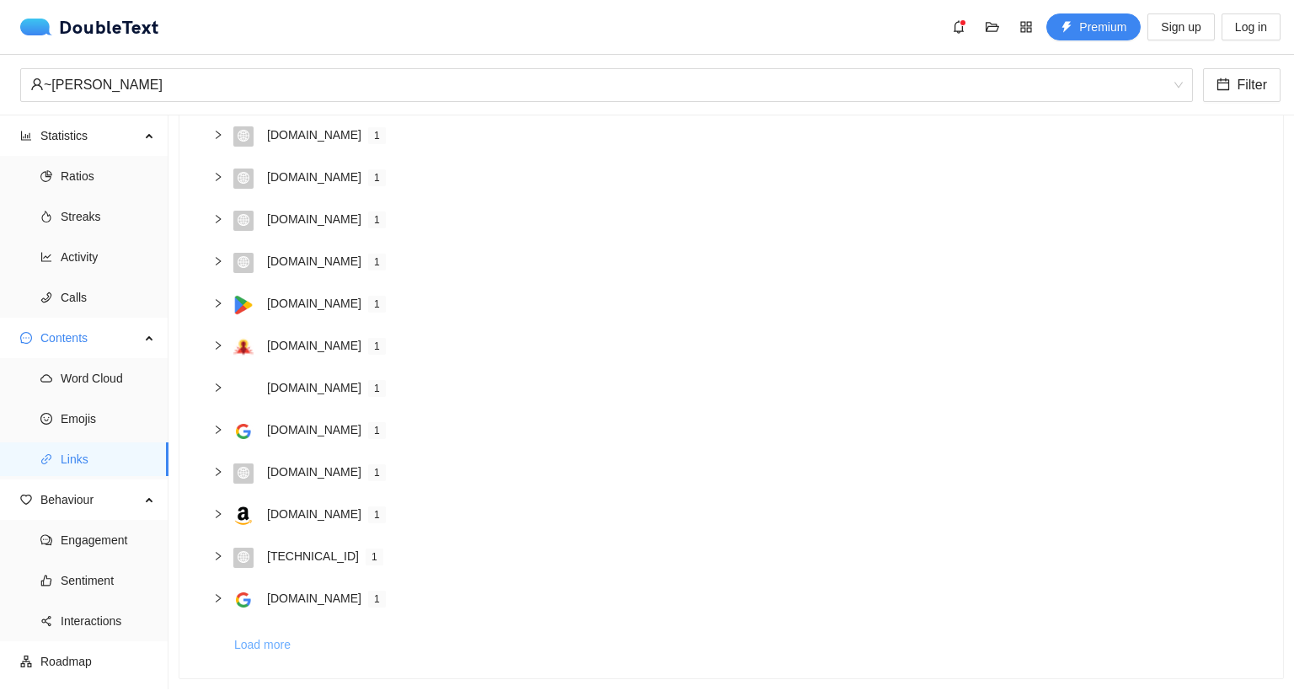
click at [277, 636] on span "Load more" at bounding box center [262, 644] width 56 height 19
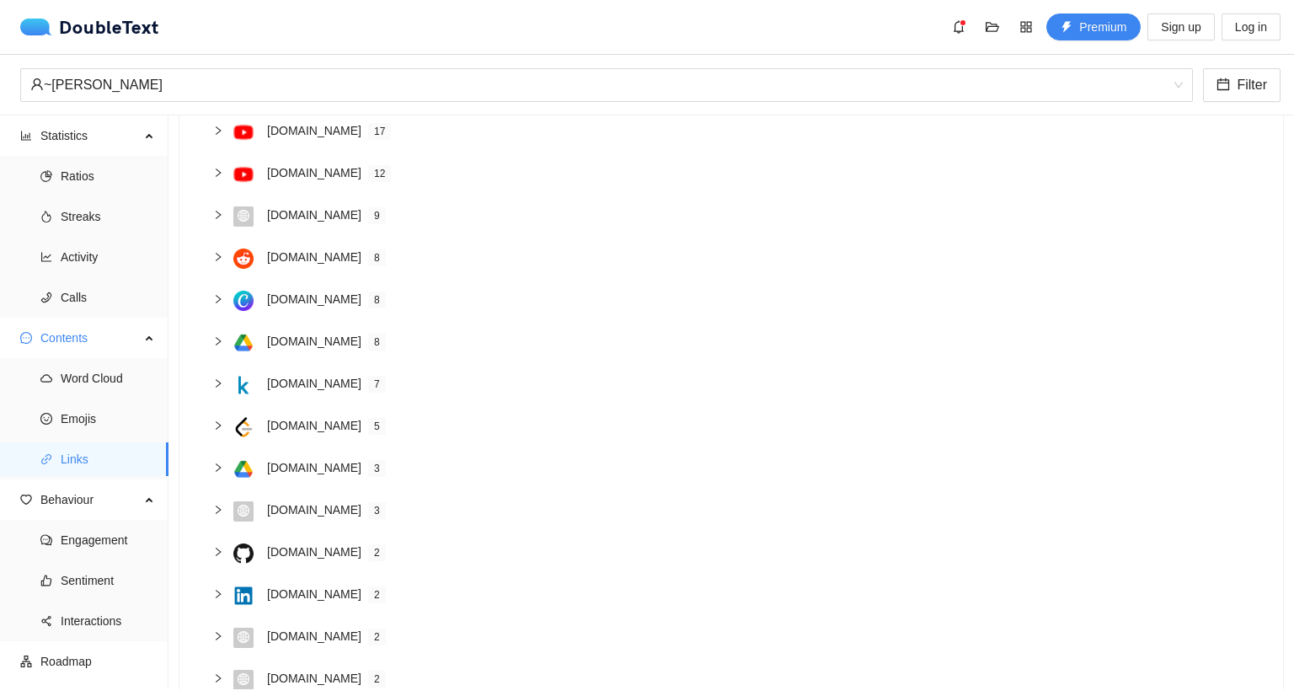
scroll to position [0, 0]
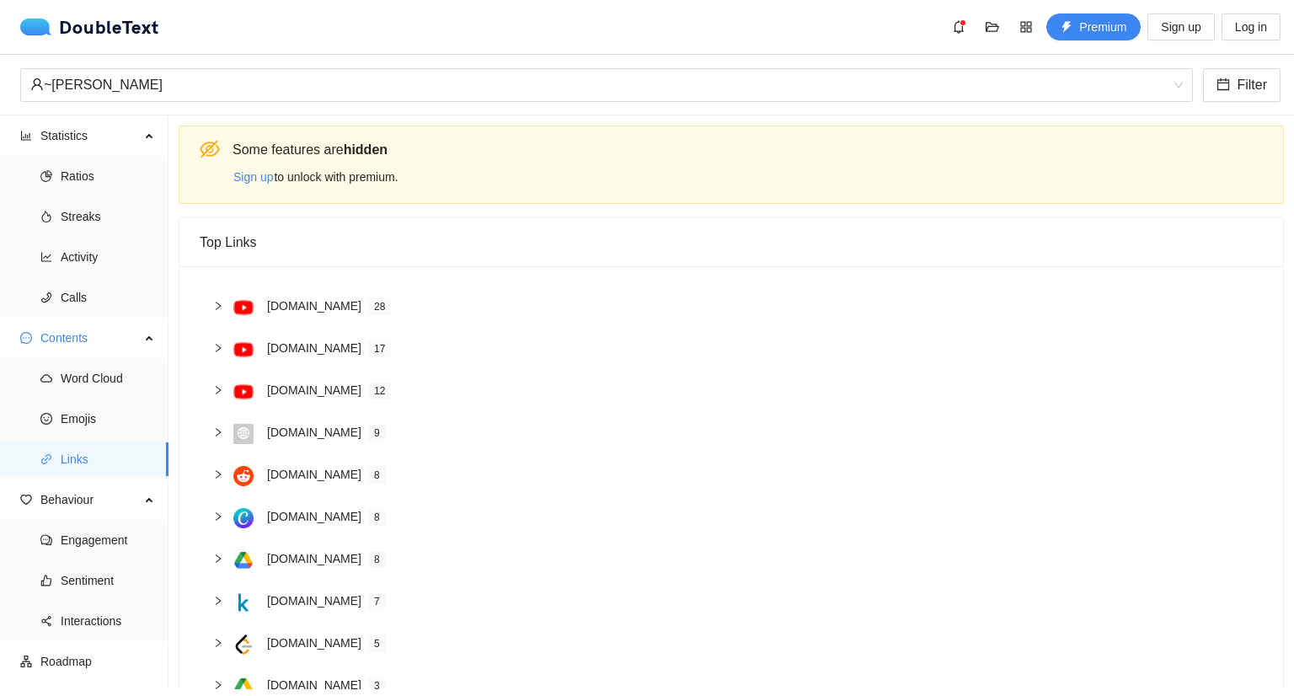
click at [213, 475] on icon "right" at bounding box center [218, 474] width 10 height 10
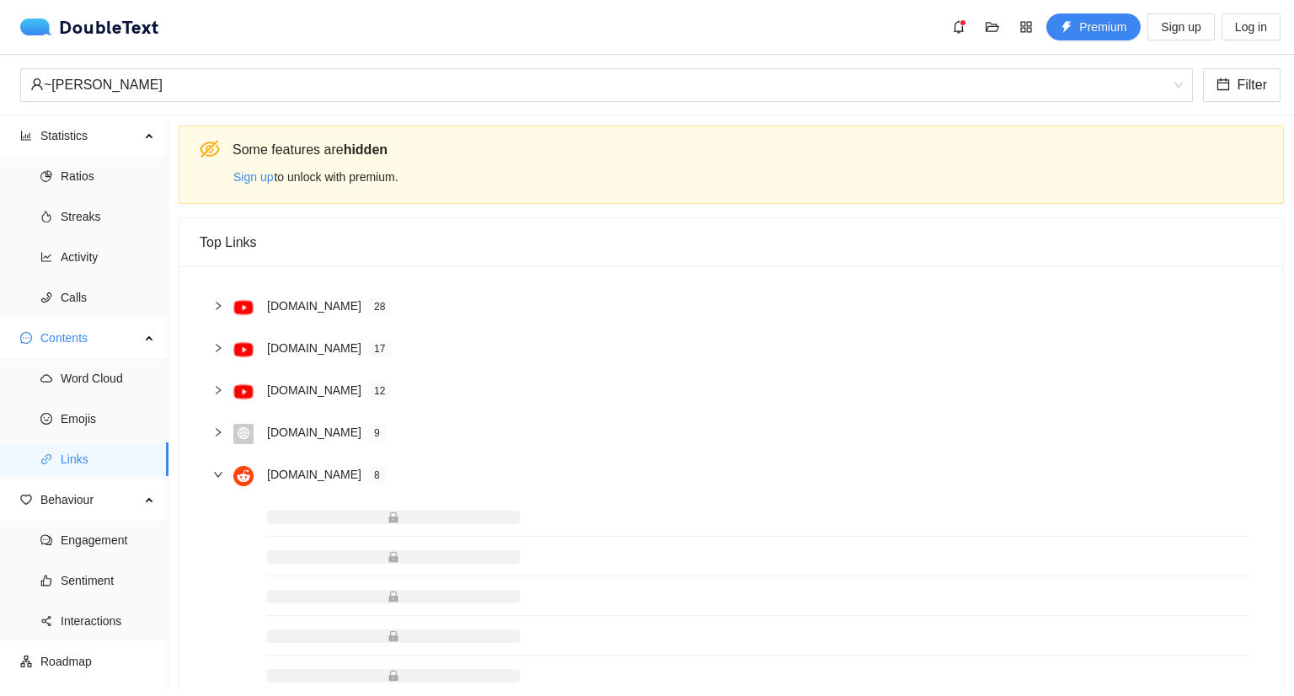
click at [213, 475] on icon "right" at bounding box center [218, 474] width 10 height 10
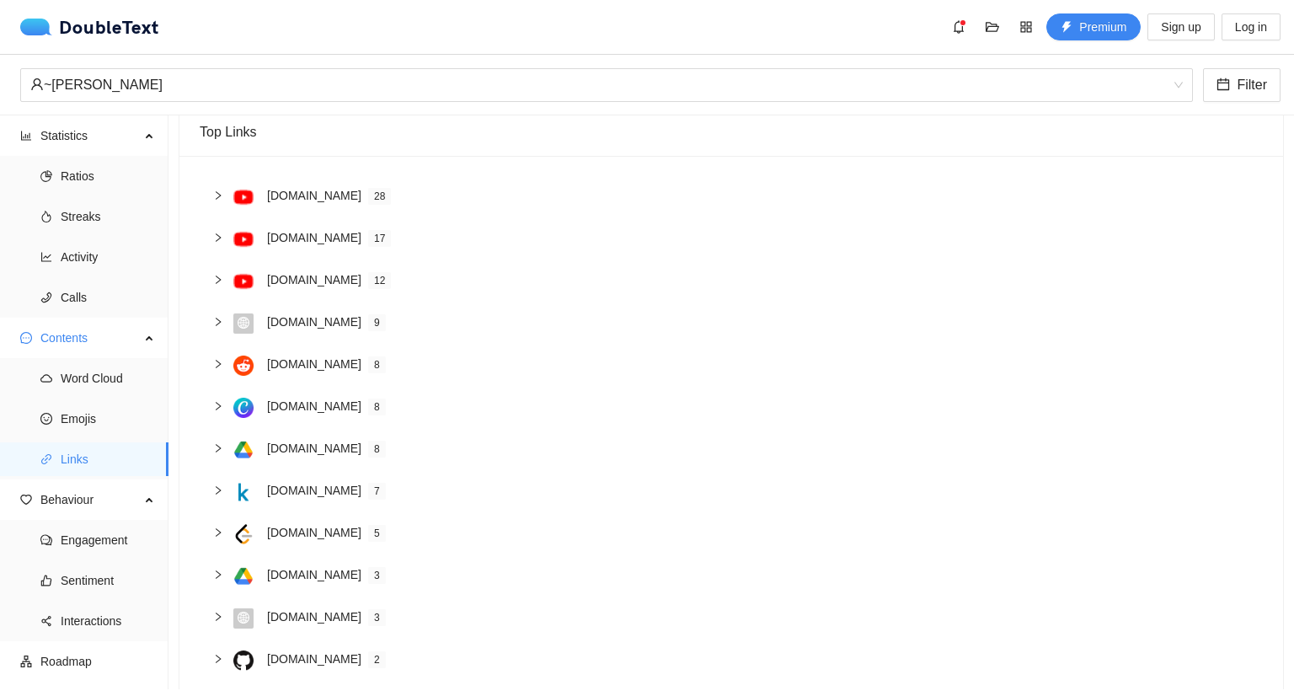
scroll to position [111, 0]
click at [86, 183] on span "Ratios" at bounding box center [108, 176] width 94 height 34
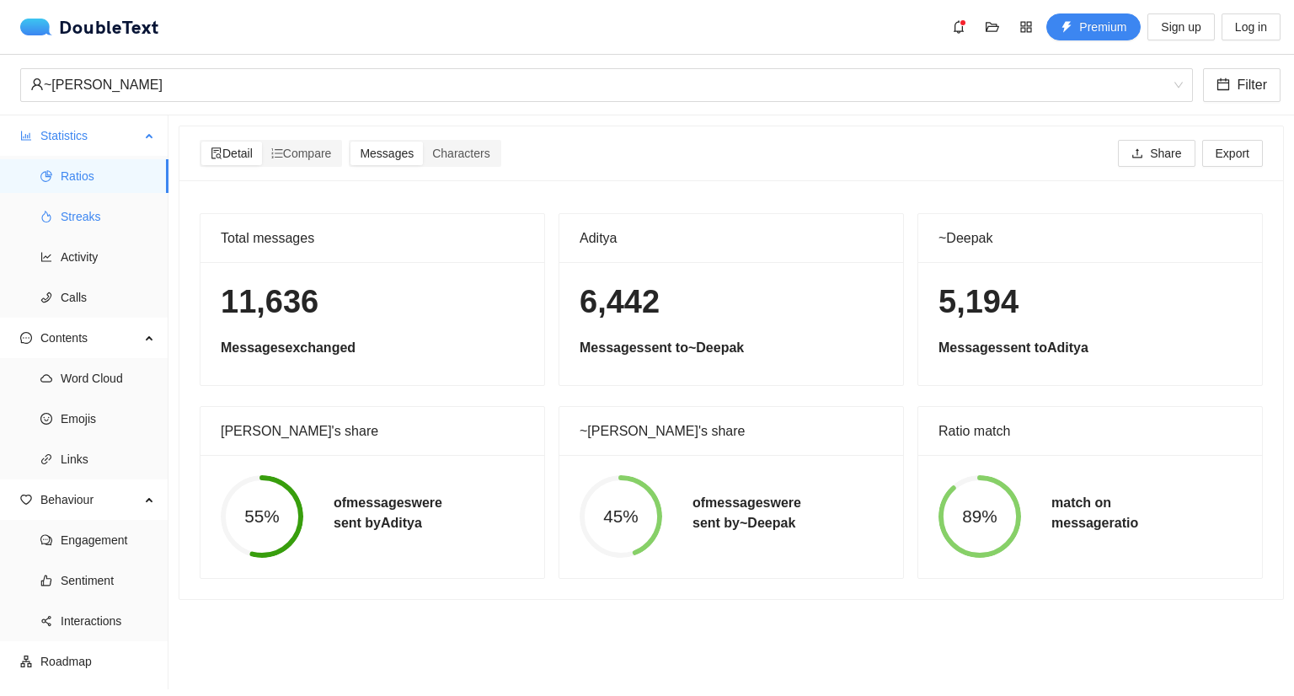
click at [96, 222] on span "Streaks" at bounding box center [108, 217] width 94 height 34
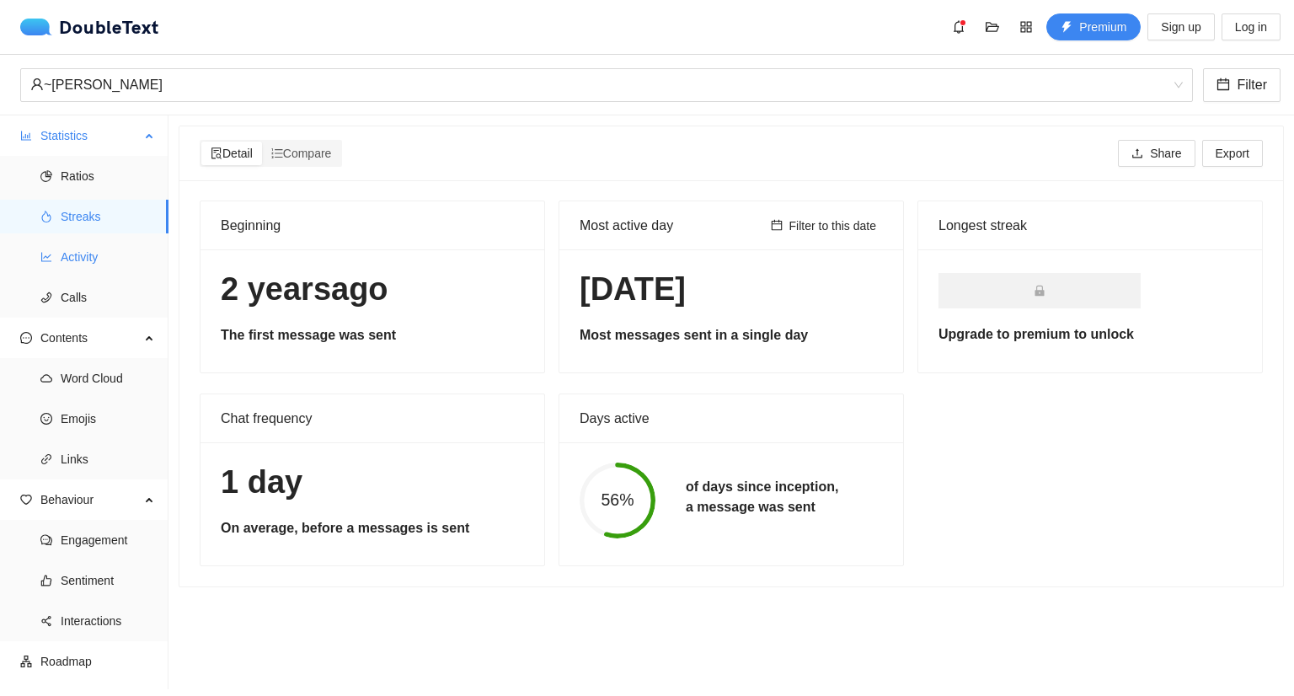
click at [96, 265] on span "Activity" at bounding box center [108, 257] width 94 height 34
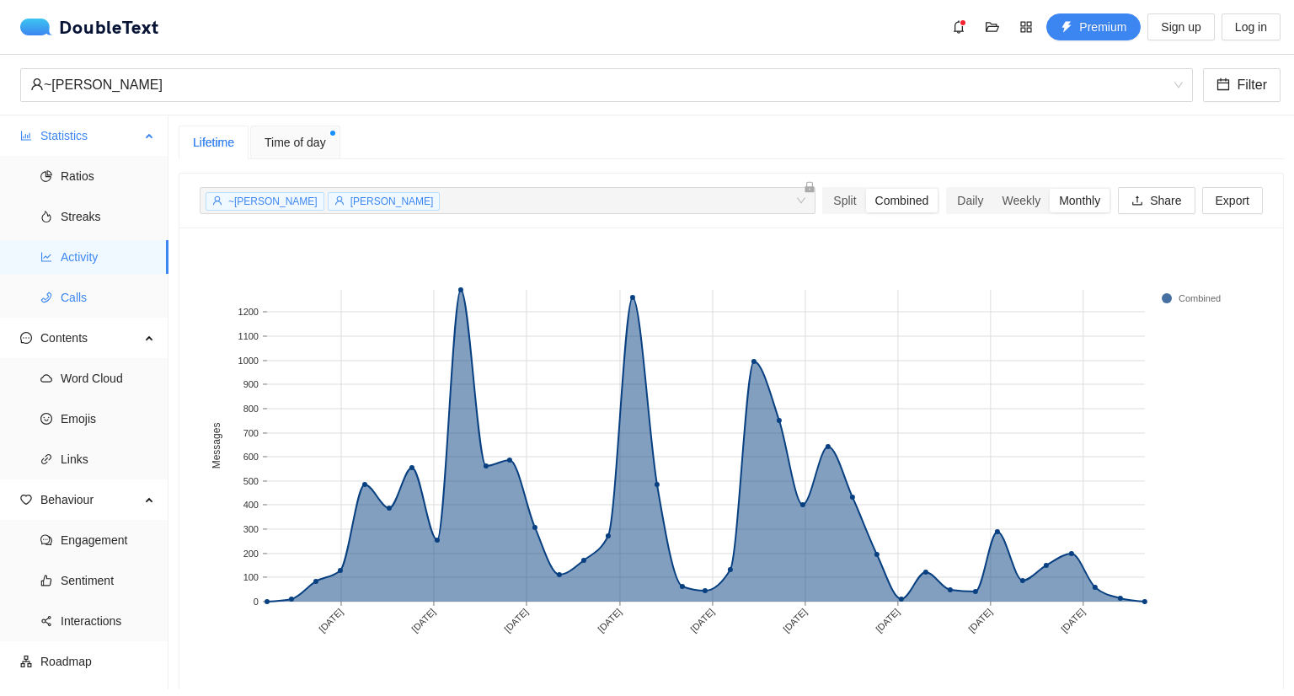
click at [94, 294] on span "Calls" at bounding box center [108, 298] width 94 height 34
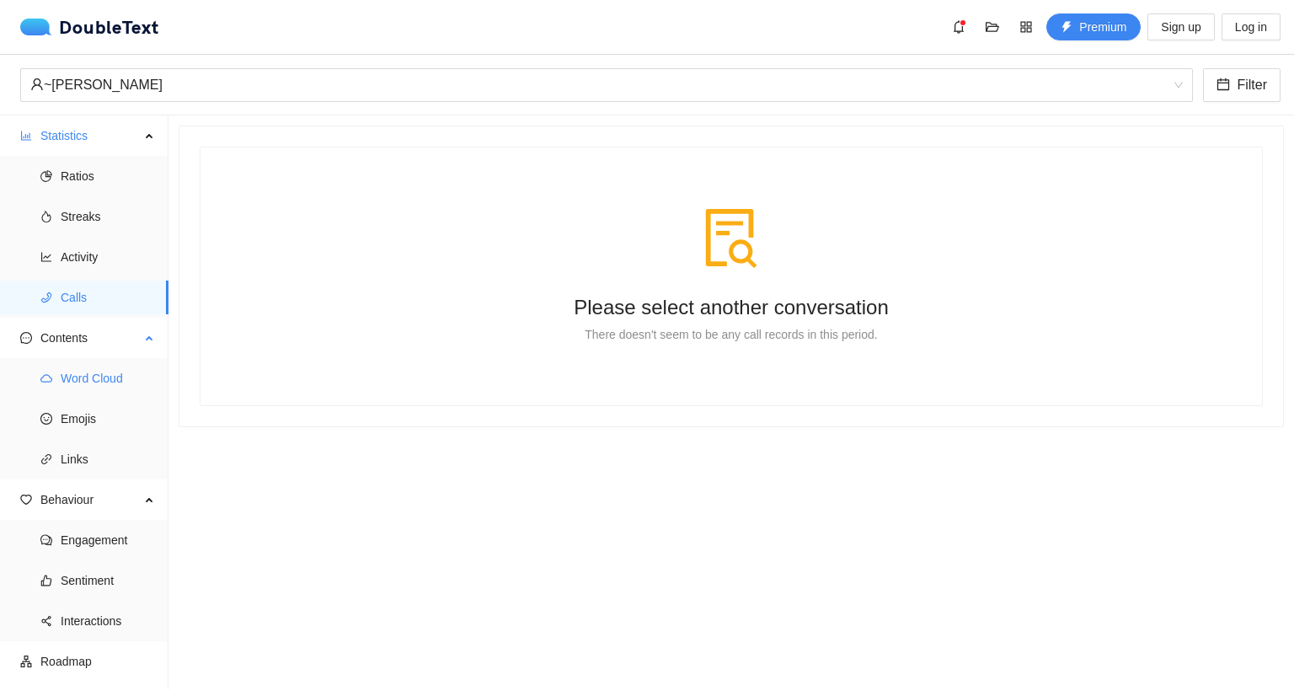
click at [108, 378] on span "Word Cloud" at bounding box center [108, 378] width 94 height 34
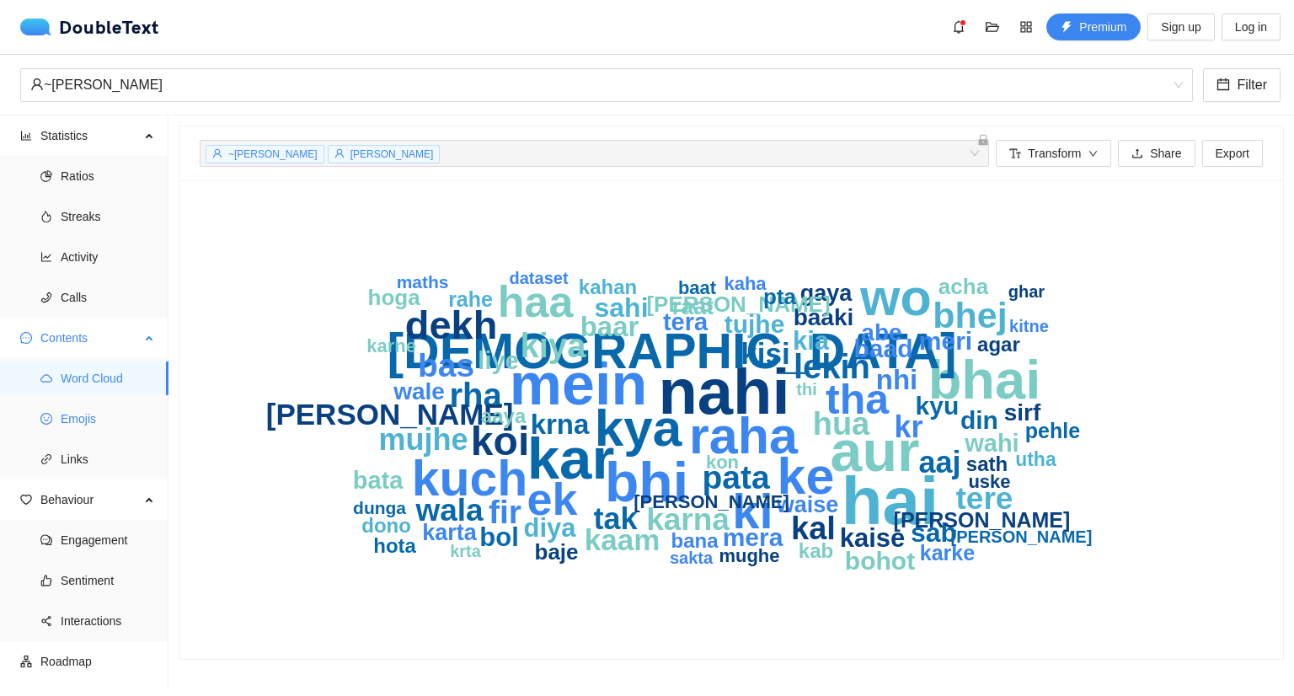
click at [105, 416] on span "Emojis" at bounding box center [108, 419] width 94 height 34
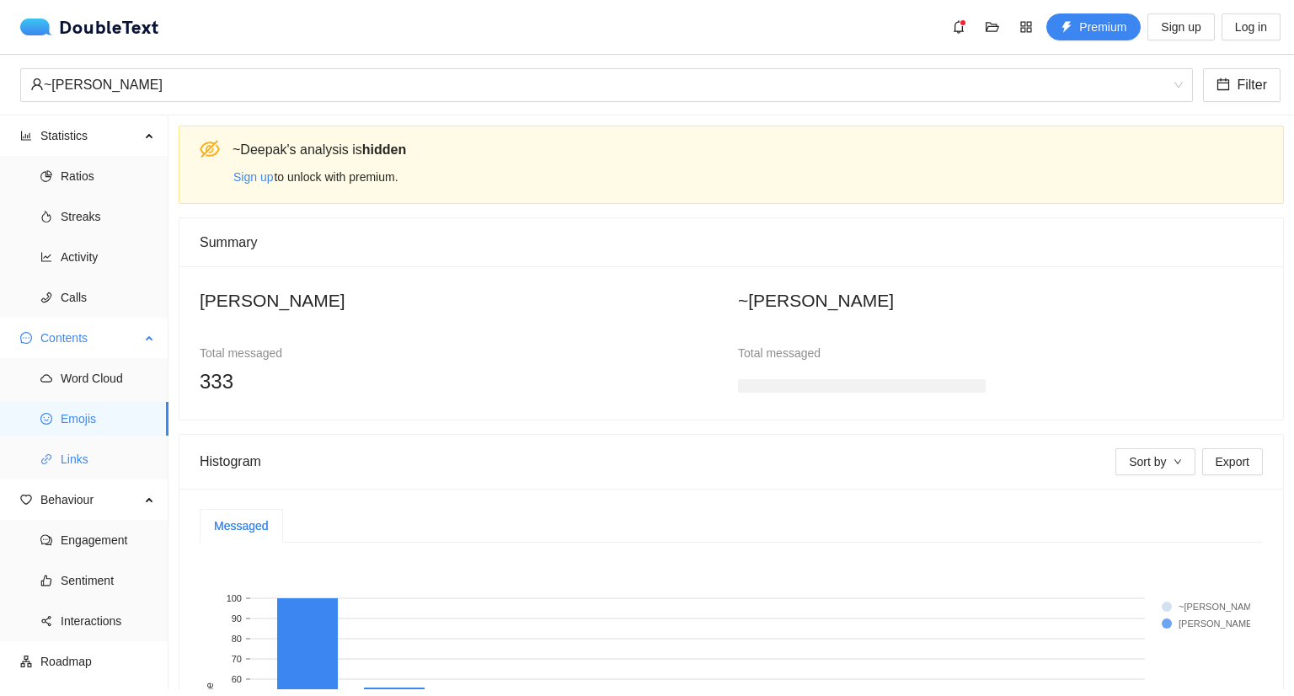
click at [102, 451] on span "Links" at bounding box center [108, 459] width 94 height 34
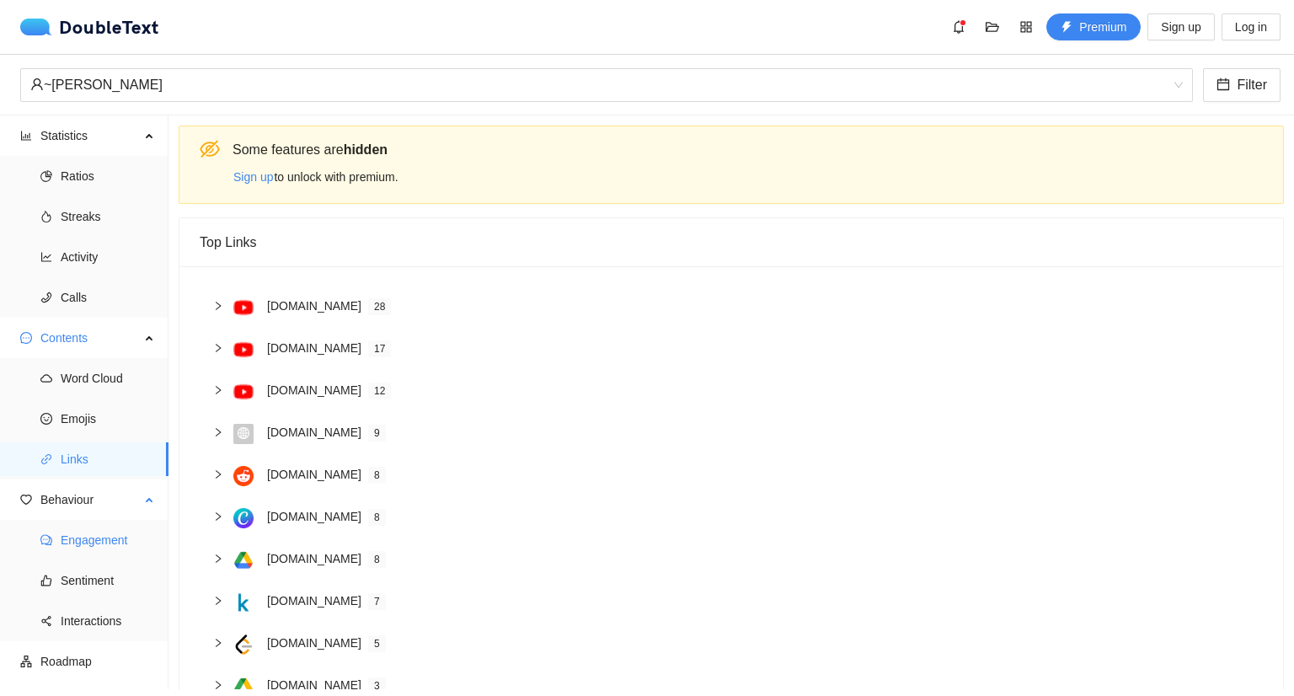
click at [100, 537] on span "Engagement" at bounding box center [108, 540] width 94 height 34
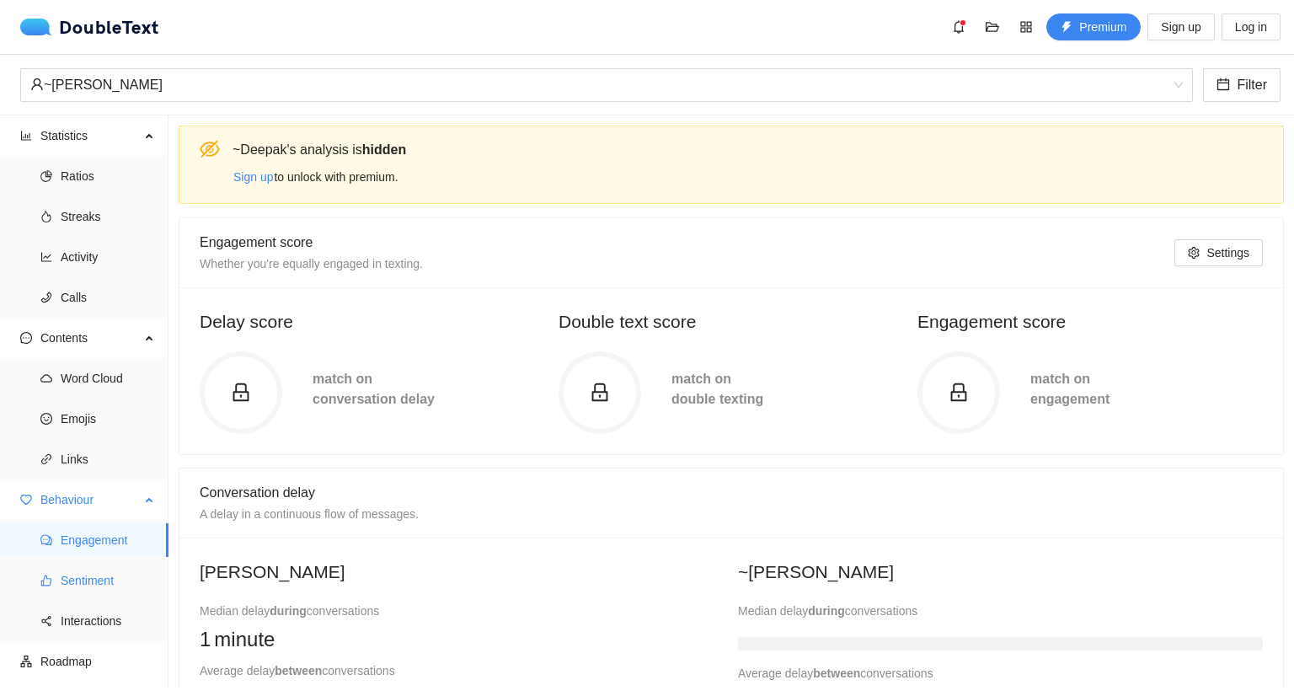
click at [101, 580] on span "Sentiment" at bounding box center [108, 581] width 94 height 34
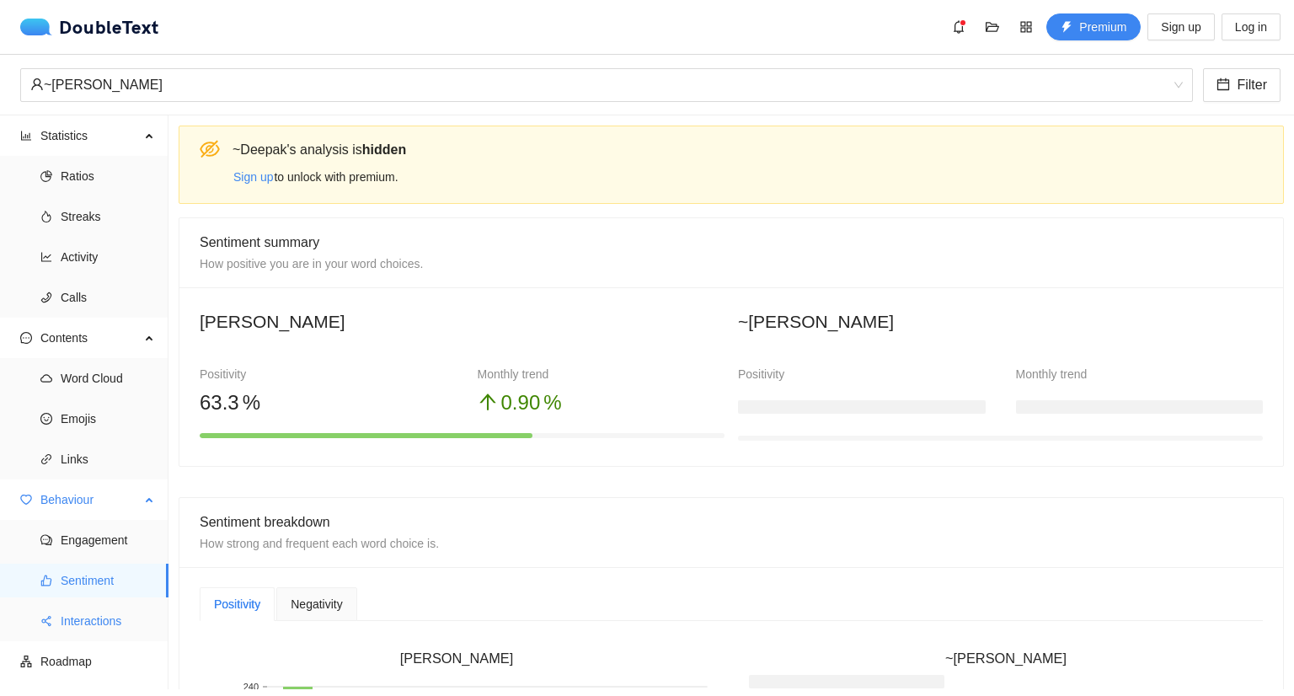
click at [111, 614] on span "Interactions" at bounding box center [108, 621] width 94 height 34
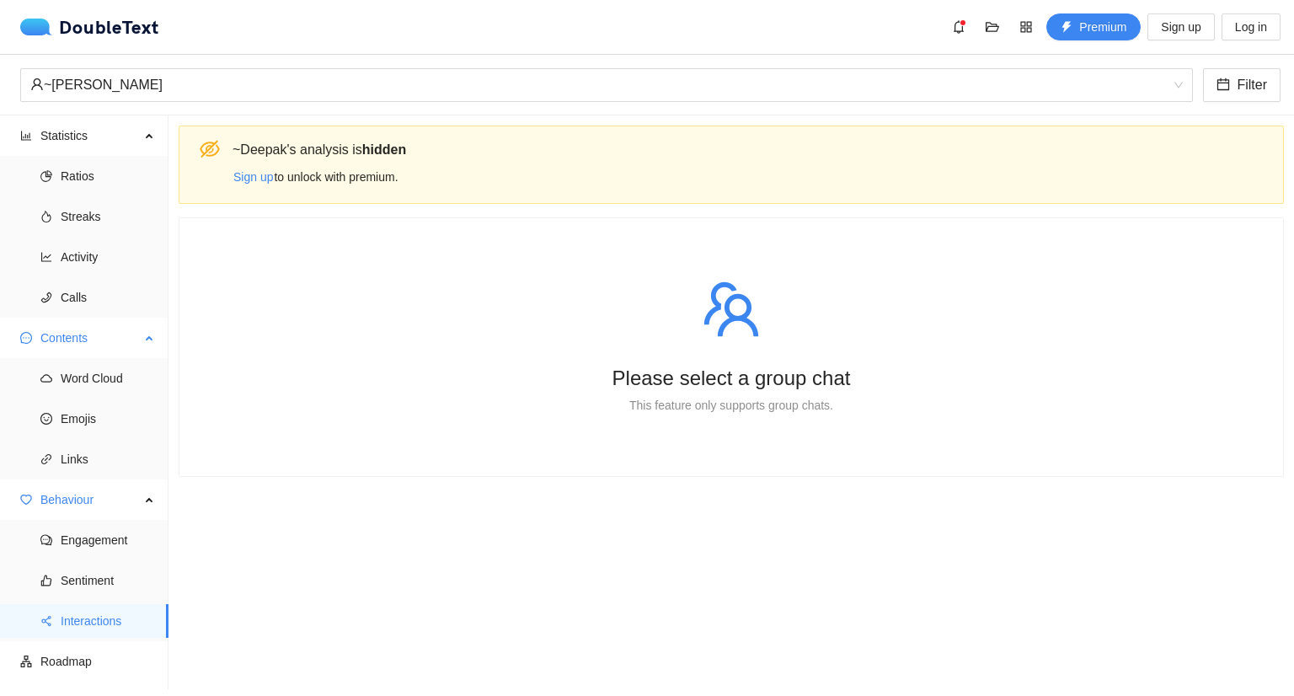
click at [67, 341] on span "Contents" at bounding box center [89, 338] width 99 height 34
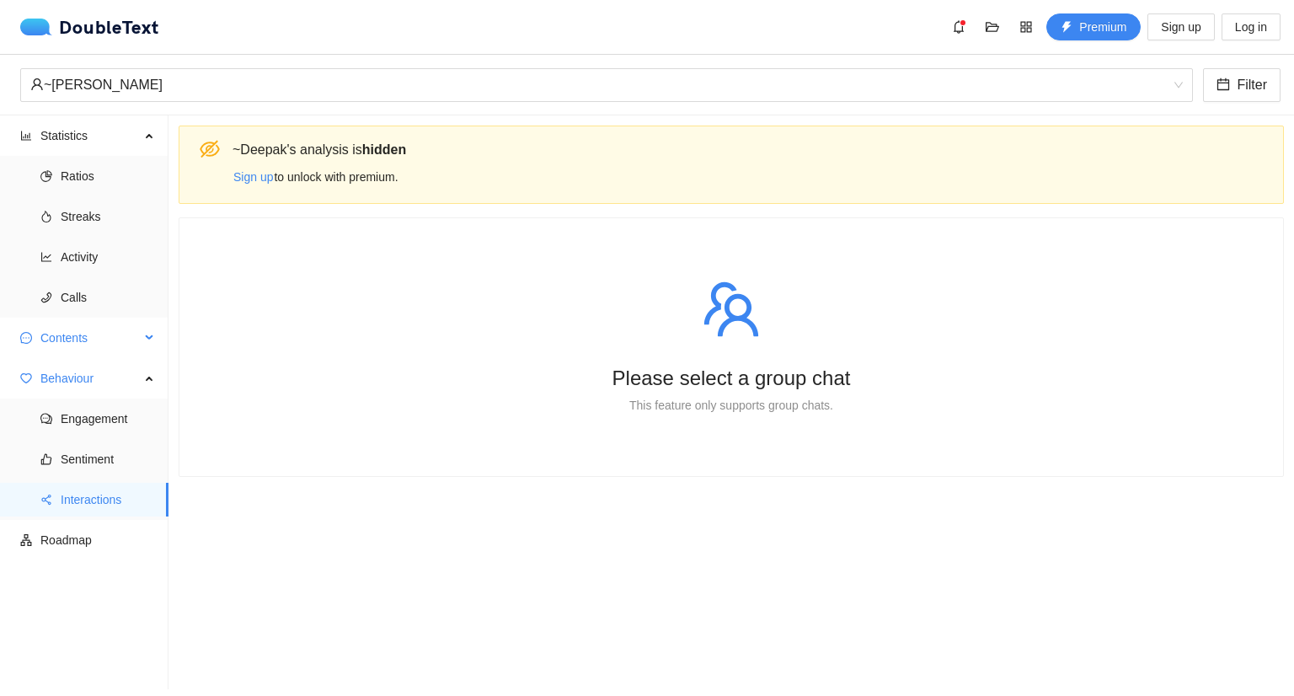
click at [67, 341] on span "Contents" at bounding box center [89, 338] width 99 height 34
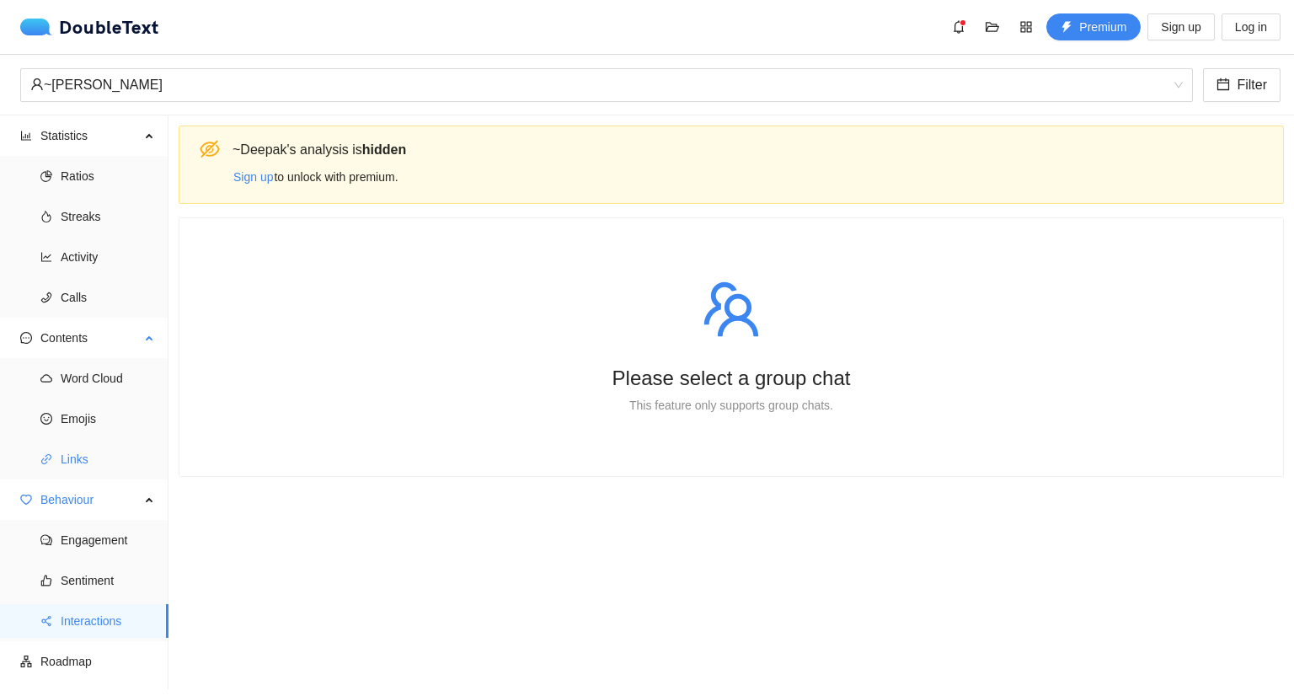
click at [86, 468] on span "Links" at bounding box center [108, 459] width 94 height 34
